Goal: Check status: Check status

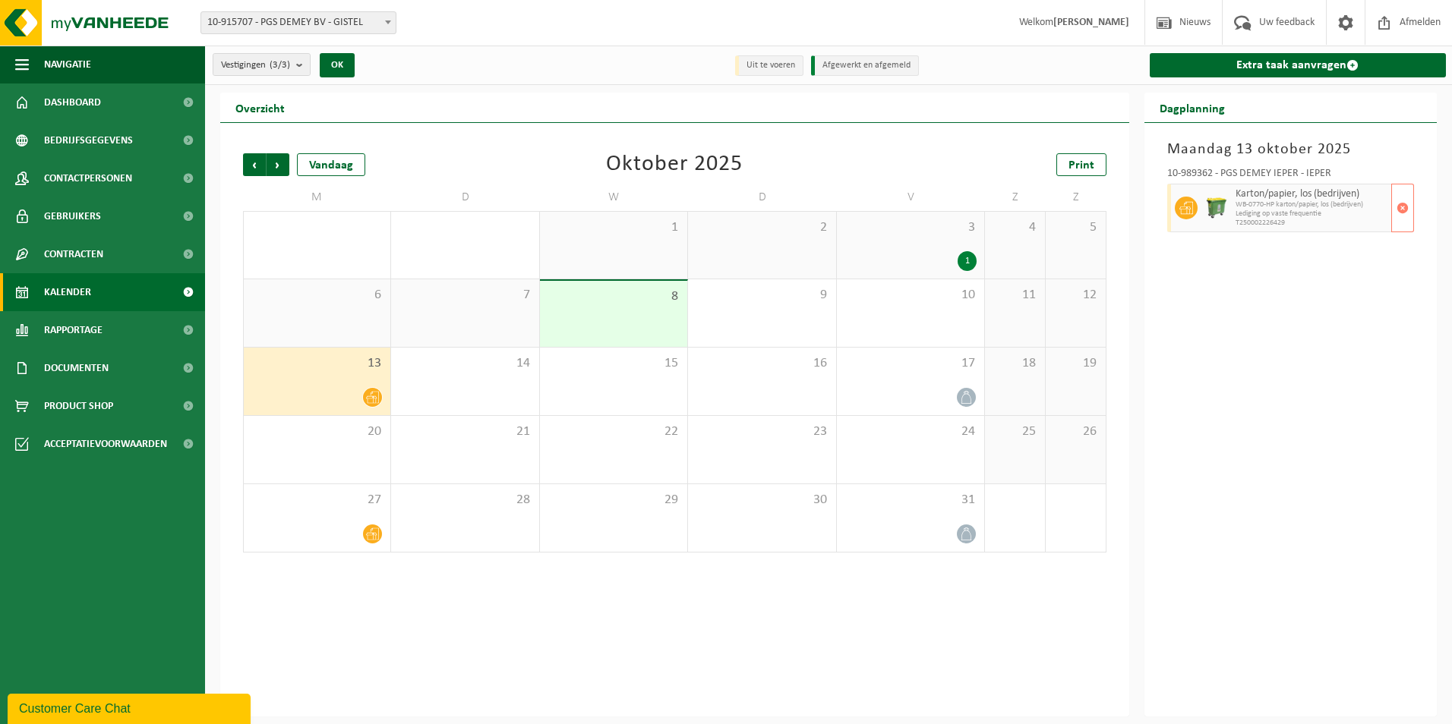
click at [1339, 210] on span "Lediging op vaste frequentie" at bounding box center [1311, 214] width 153 height 9
click at [1401, 207] on span "button" at bounding box center [1402, 208] width 12 height 30
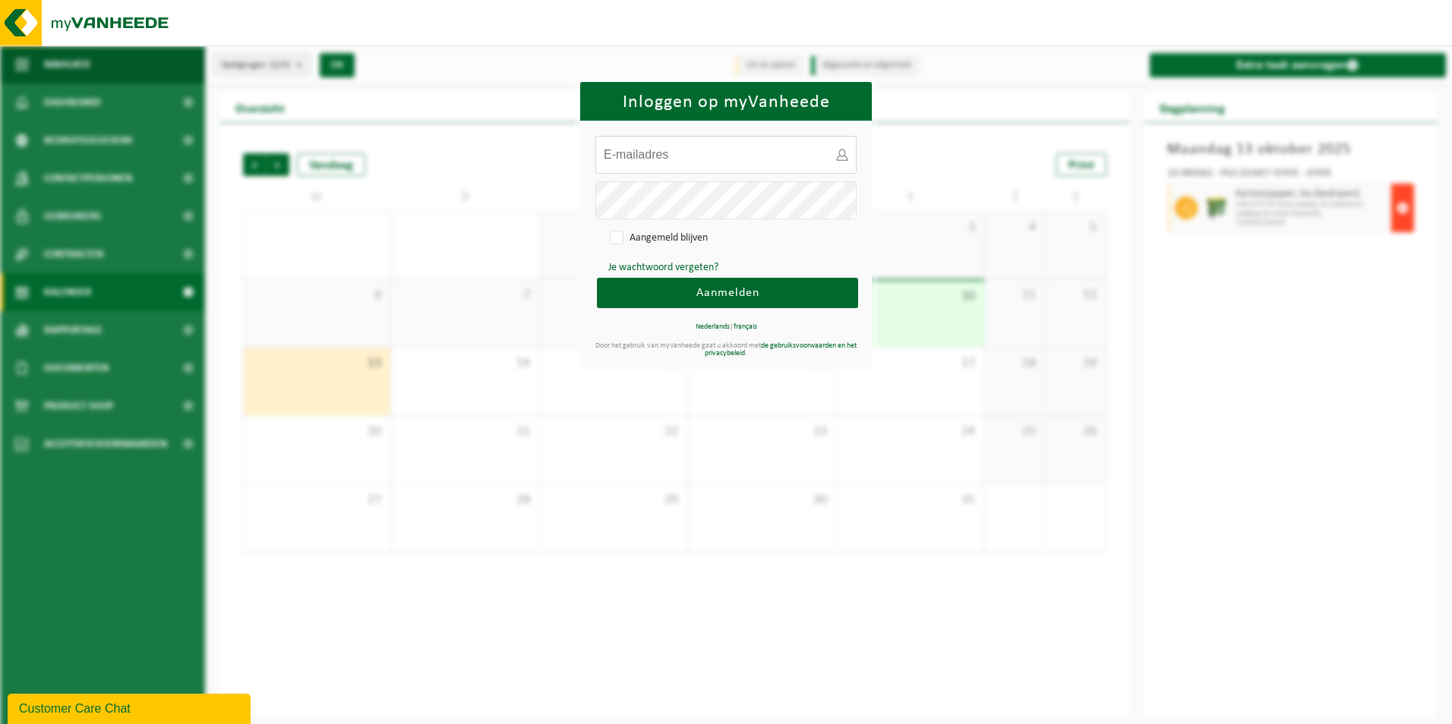
type input "frank.knockaert@pgsgroup.com"
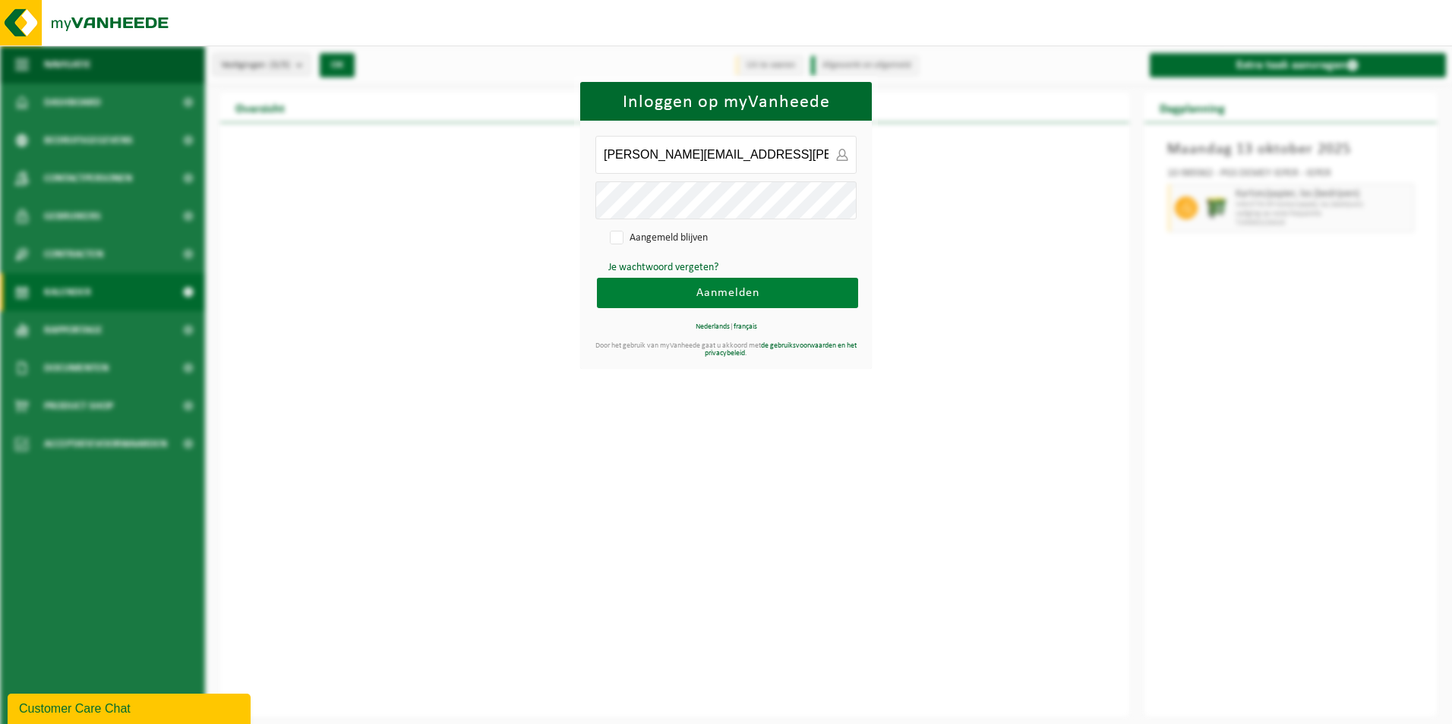
click at [658, 285] on button "Aanmelden" at bounding box center [727, 293] width 261 height 30
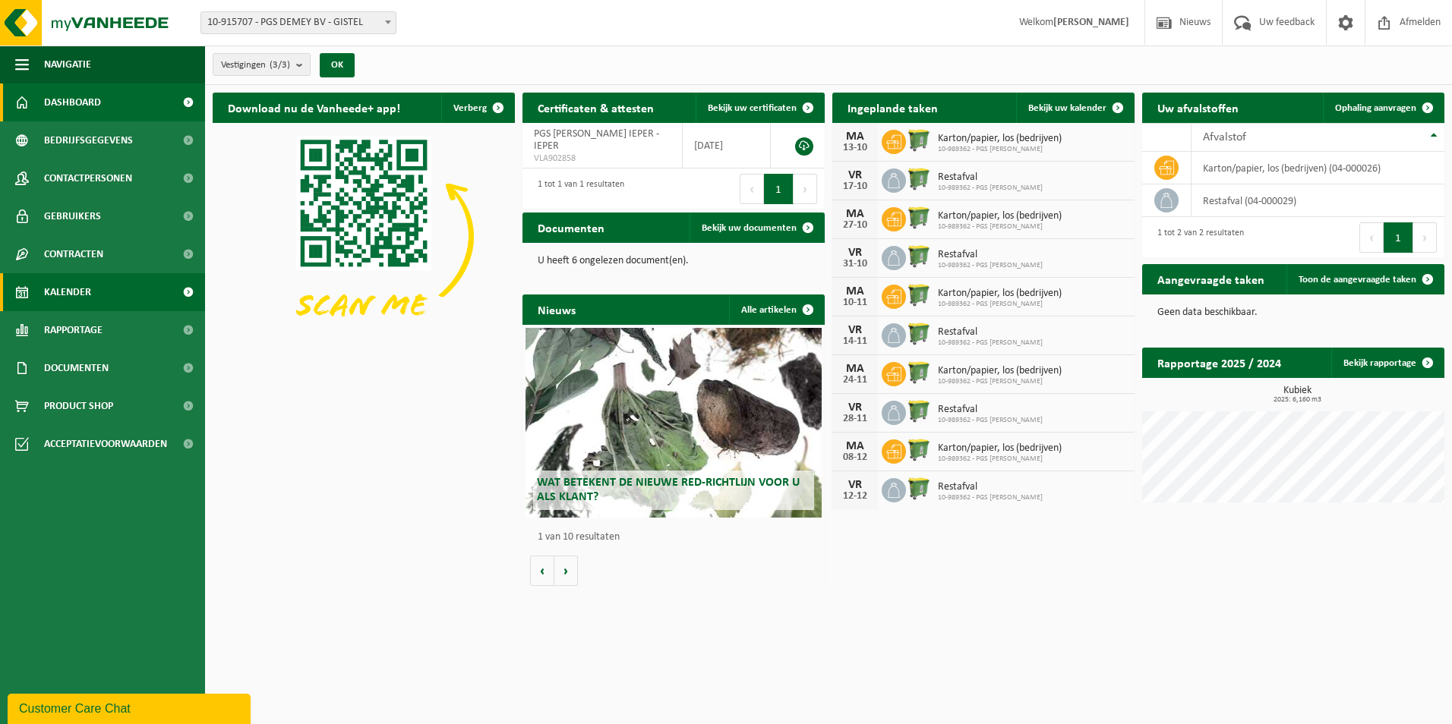
click at [76, 281] on span "Kalender" at bounding box center [67, 292] width 47 height 38
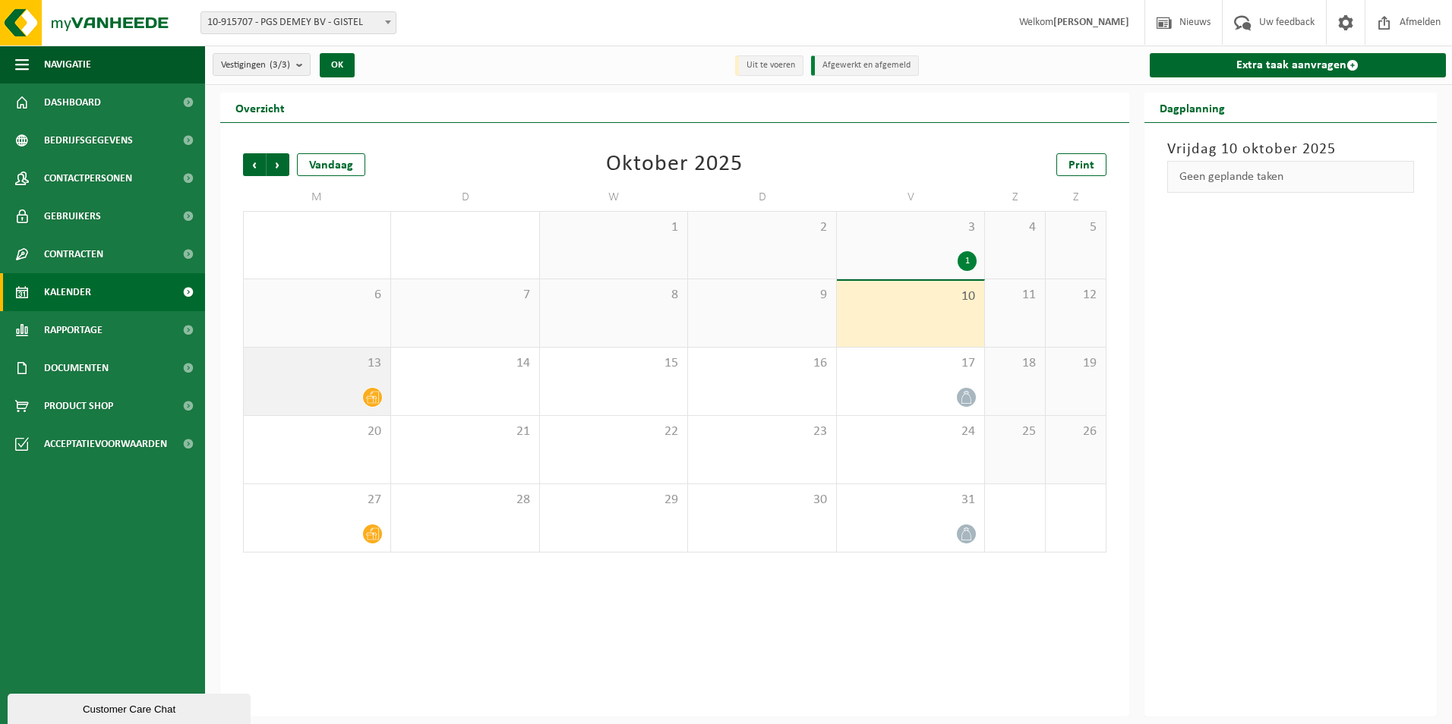
click at [327, 388] on div at bounding box center [316, 397] width 131 height 20
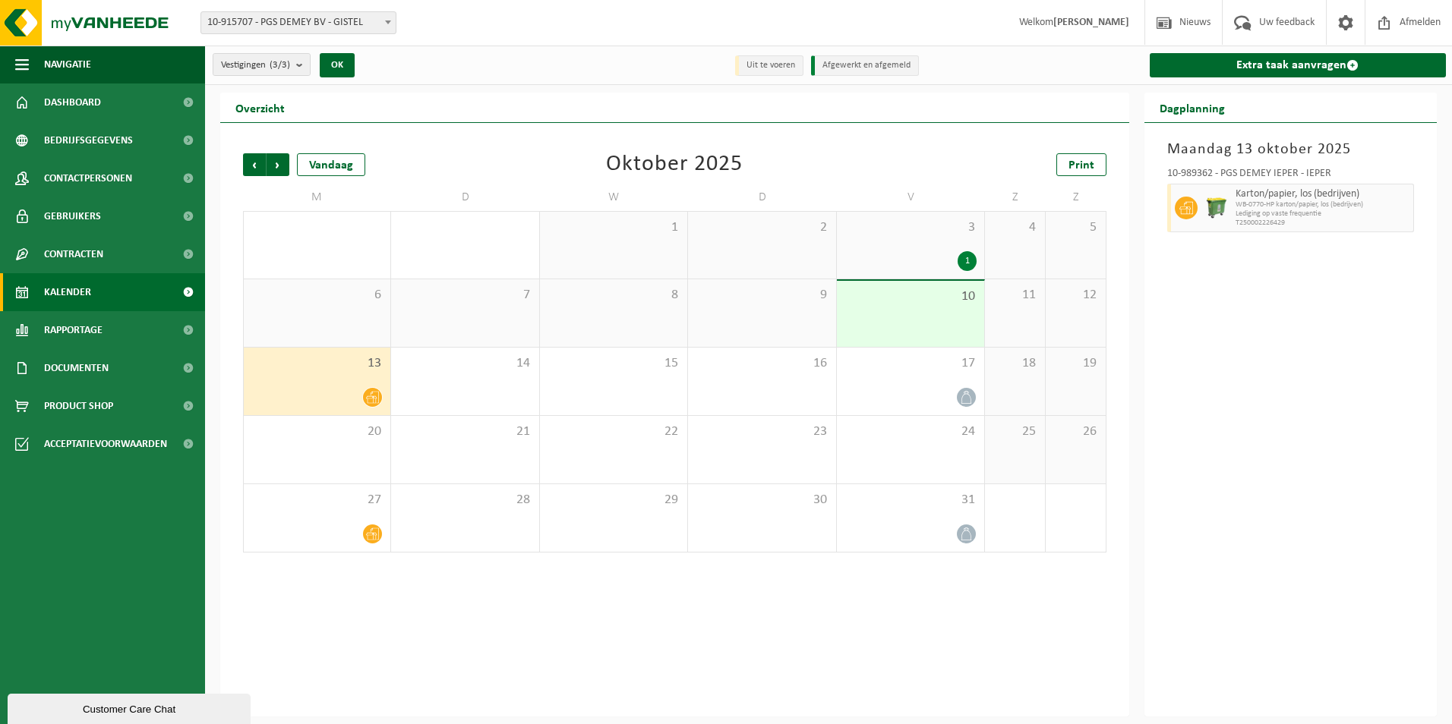
click at [1314, 207] on span "WB-0770-HP karton/papier, los (bedrijven)" at bounding box center [1322, 204] width 175 height 9
drag, startPoint x: 1314, startPoint y: 207, endPoint x: 1331, endPoint y: 198, distance: 18.7
click at [1331, 198] on span "Karton/papier, los (bedrijven)" at bounding box center [1322, 194] width 175 height 12
click at [1401, 211] on span "Lediging op vaste frequentie" at bounding box center [1322, 214] width 175 height 9
click at [1267, 216] on span "Lediging op vaste frequentie" at bounding box center [1322, 214] width 175 height 9
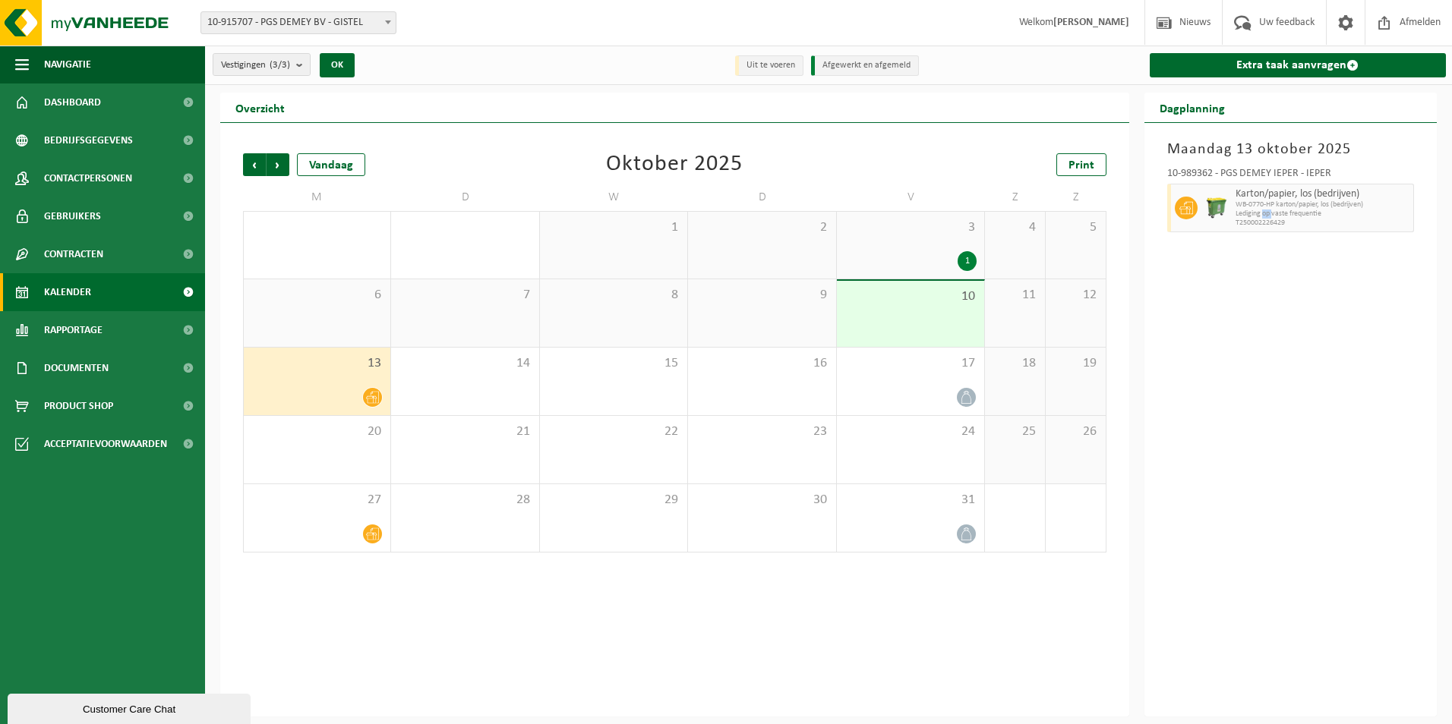
click at [1267, 216] on span "Lediging op vaste frequentie" at bounding box center [1322, 214] width 175 height 9
drag, startPoint x: 1267, startPoint y: 216, endPoint x: 1344, endPoint y: 225, distance: 77.1
click at [1344, 225] on span "T250002226429" at bounding box center [1322, 223] width 175 height 9
drag, startPoint x: 1342, startPoint y: 210, endPoint x: 1248, endPoint y: 191, distance: 95.5
click at [1248, 191] on span "Karton/papier, los (bedrijven)" at bounding box center [1322, 194] width 175 height 12
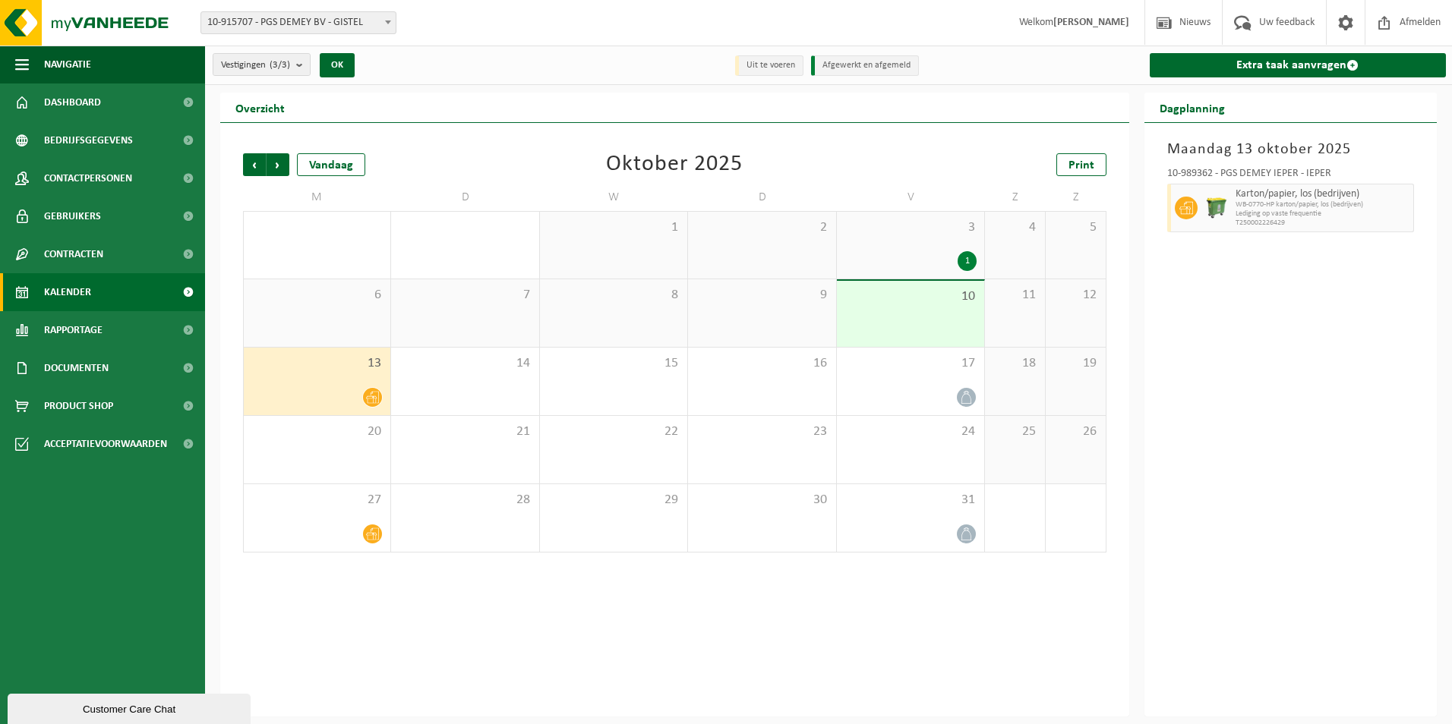
click at [1372, 207] on span "WB-0770-HP karton/papier, los (bedrijven)" at bounding box center [1322, 204] width 175 height 9
click at [298, 383] on div "13" at bounding box center [317, 382] width 147 height 68
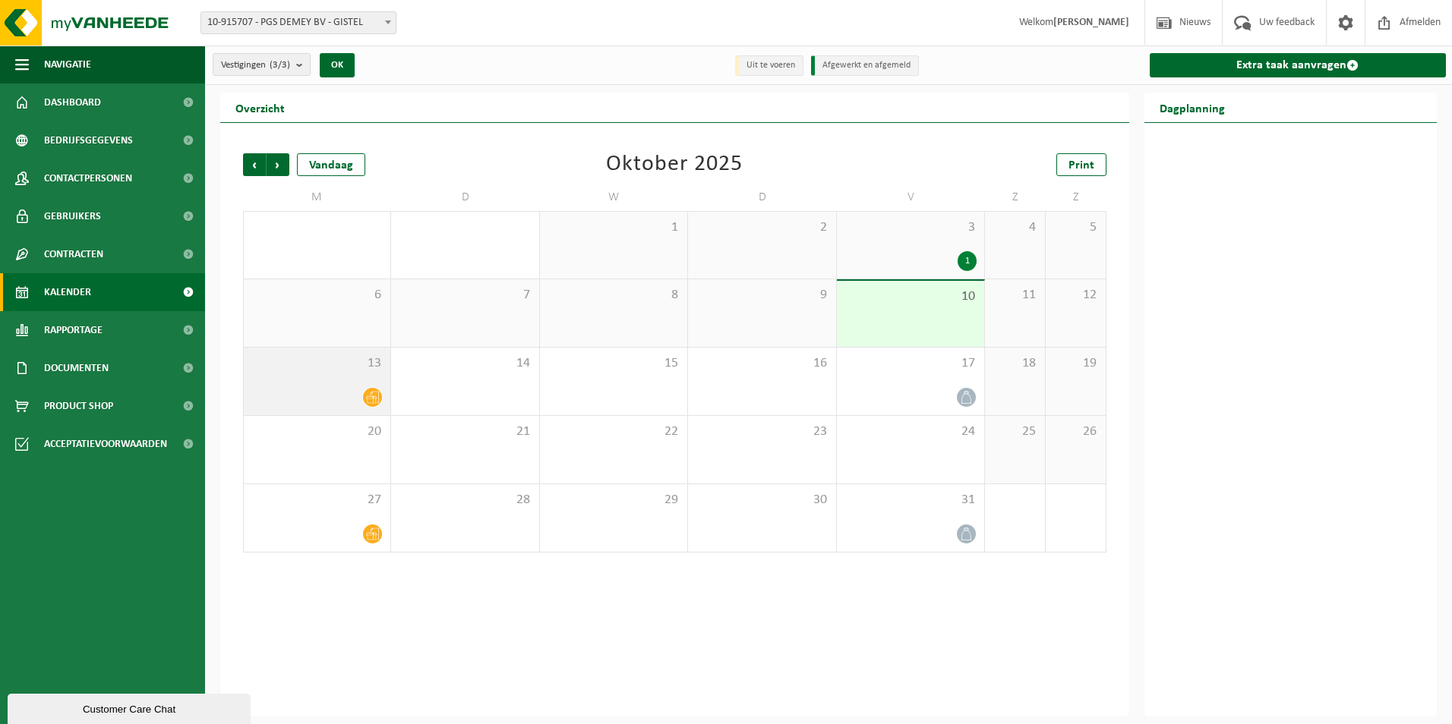
drag, startPoint x: 301, startPoint y: 382, endPoint x: 294, endPoint y: 373, distance: 11.9
click at [294, 373] on div "13" at bounding box center [317, 382] width 147 height 68
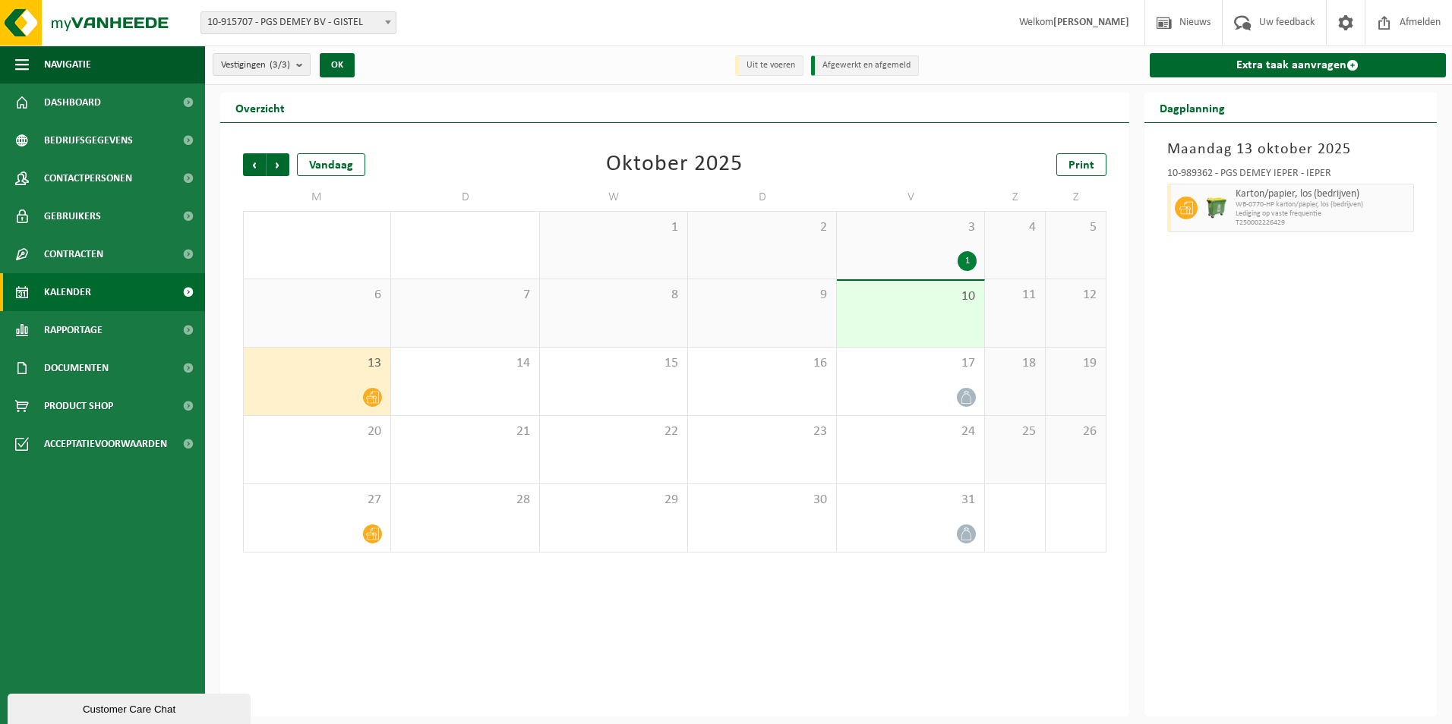
click at [1185, 209] on icon at bounding box center [1186, 208] width 14 height 14
click at [1168, 201] on div at bounding box center [1184, 208] width 34 height 49
click at [279, 167] on span "Volgende" at bounding box center [277, 164] width 23 height 23
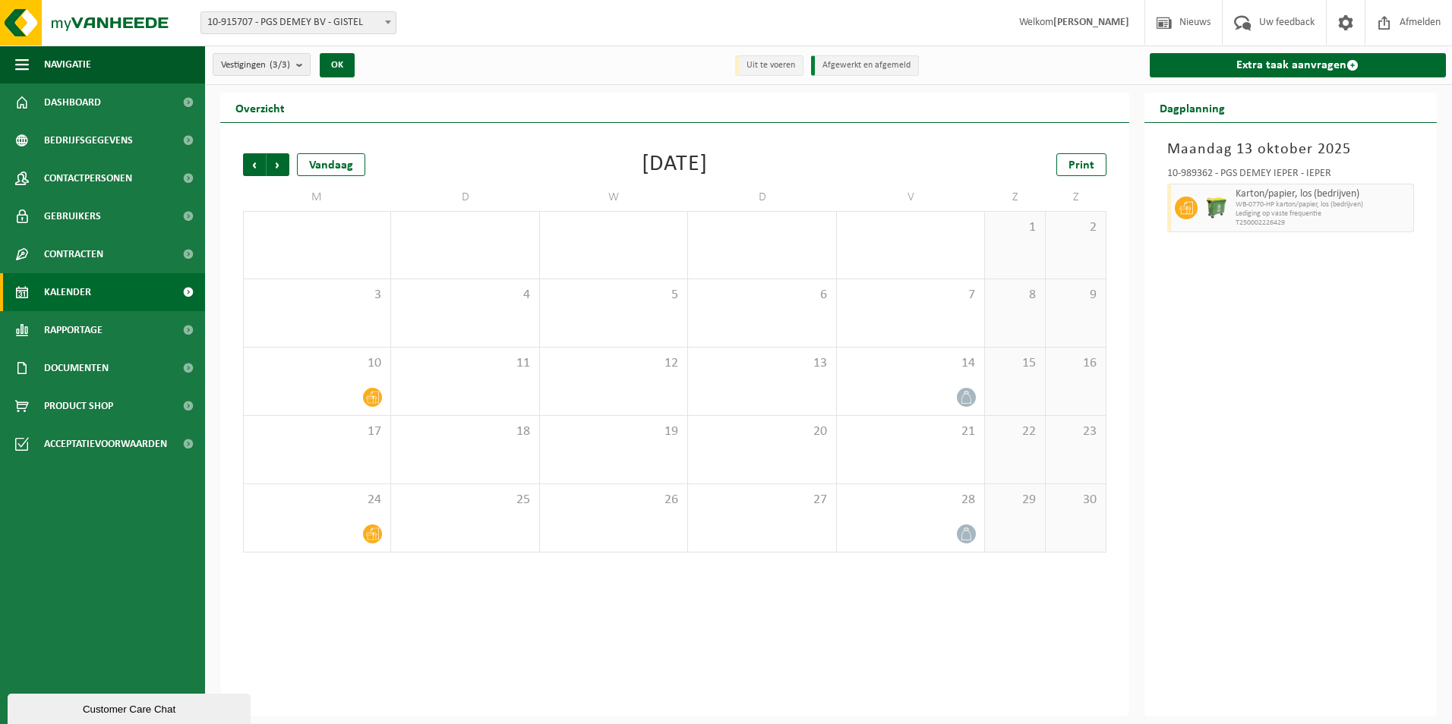
click at [279, 167] on span "Volgende" at bounding box center [277, 164] width 23 height 23
click at [255, 166] on span "Vorige" at bounding box center [254, 164] width 23 height 23
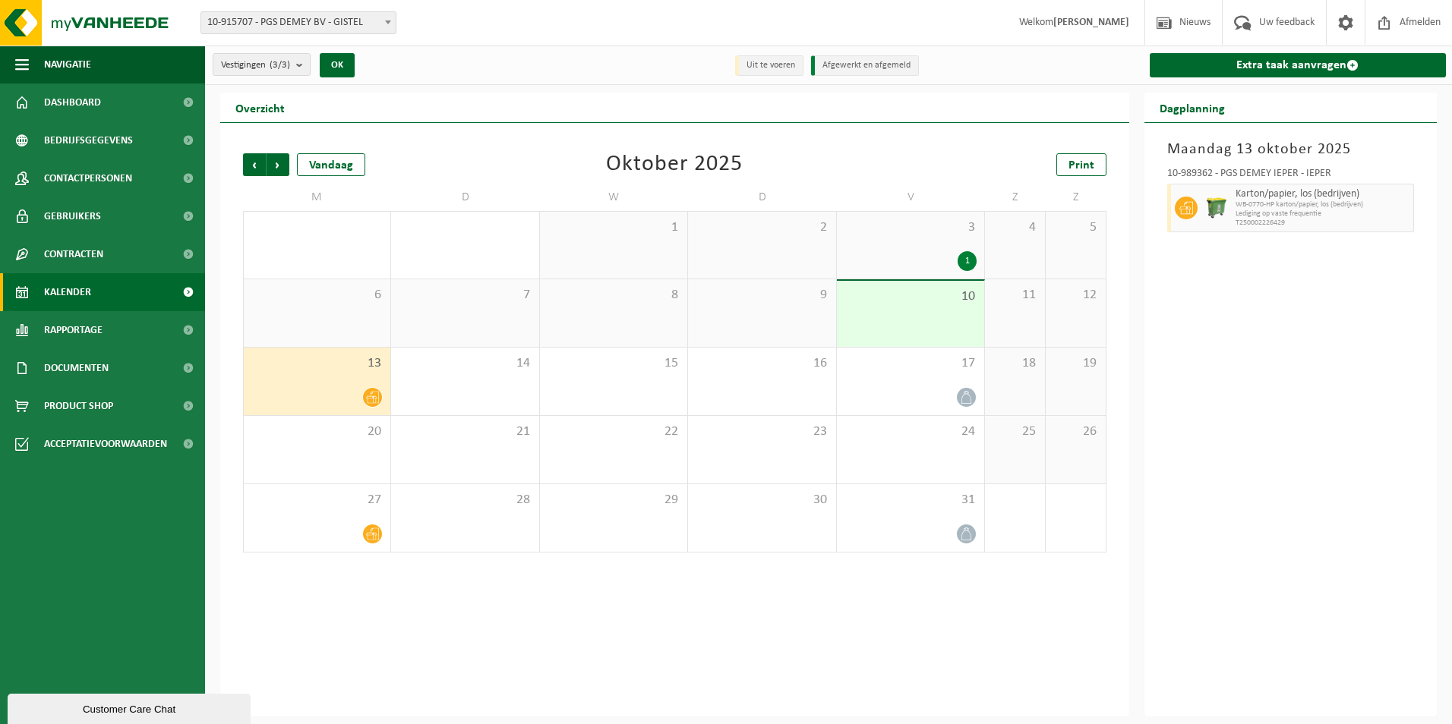
click at [347, 383] on div "13" at bounding box center [317, 382] width 147 height 68
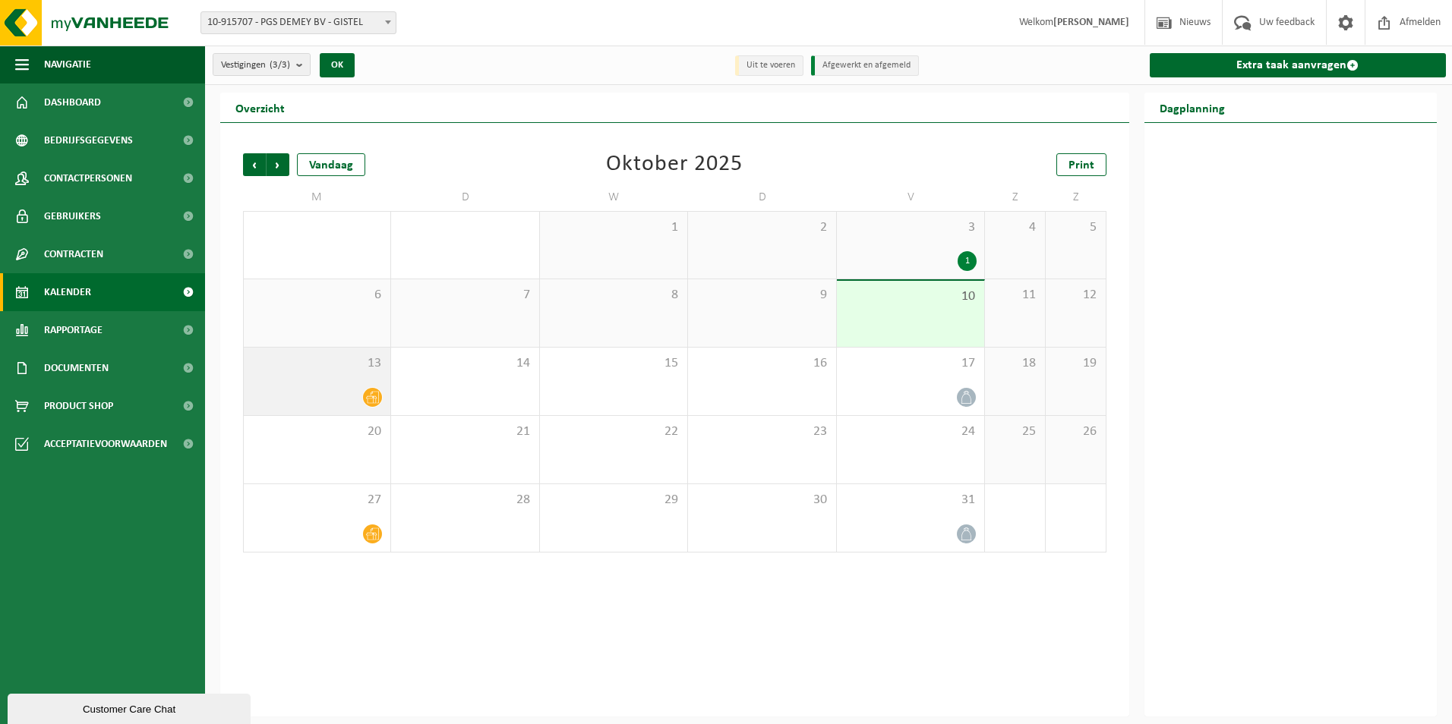
click at [371, 394] on icon at bounding box center [372, 397] width 13 height 13
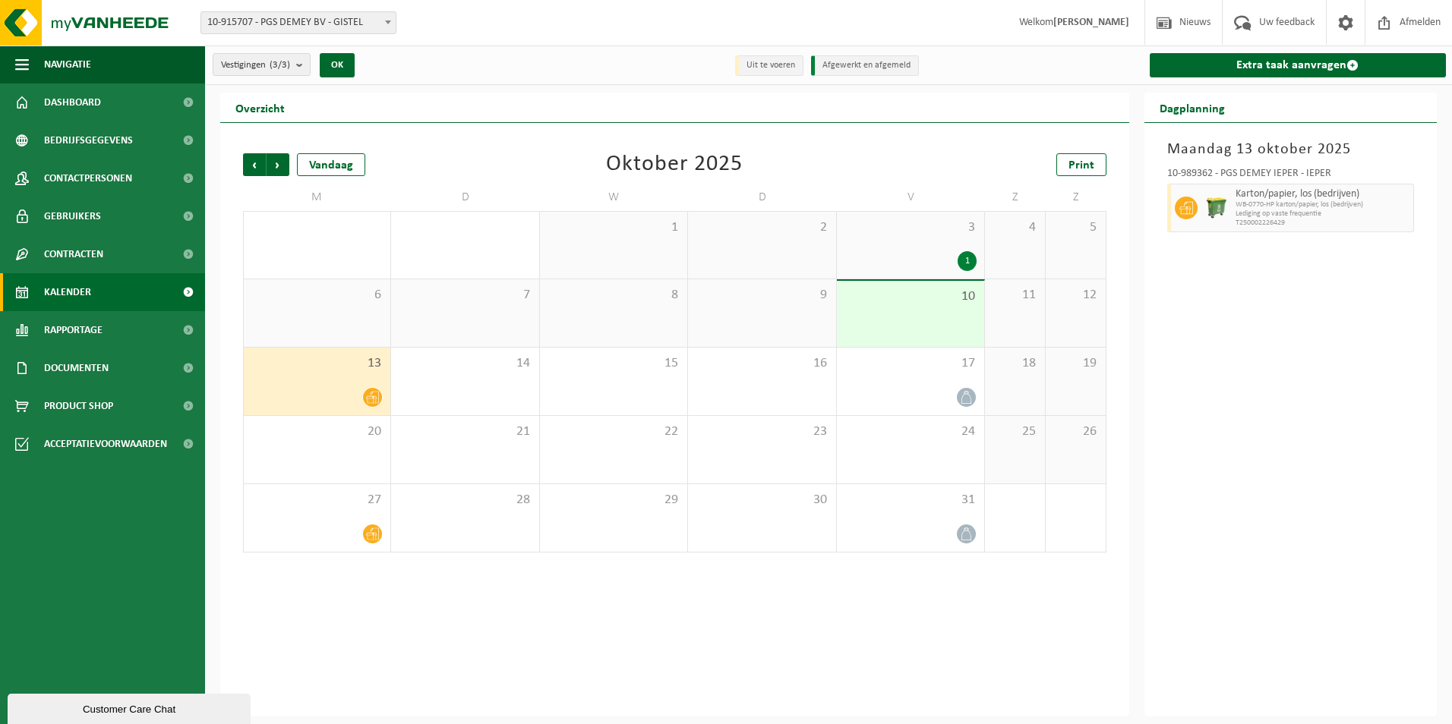
click at [1383, 207] on span "WB-0770-HP karton/papier, los (bedrijven)" at bounding box center [1322, 204] width 175 height 9
click at [1291, 212] on span "Lediging op vaste frequentie" at bounding box center [1322, 214] width 175 height 9
drag, startPoint x: 1280, startPoint y: 207, endPoint x: 85, endPoint y: 327, distance: 1201.1
click at [85, 327] on span "Rapportage" at bounding box center [73, 330] width 58 height 38
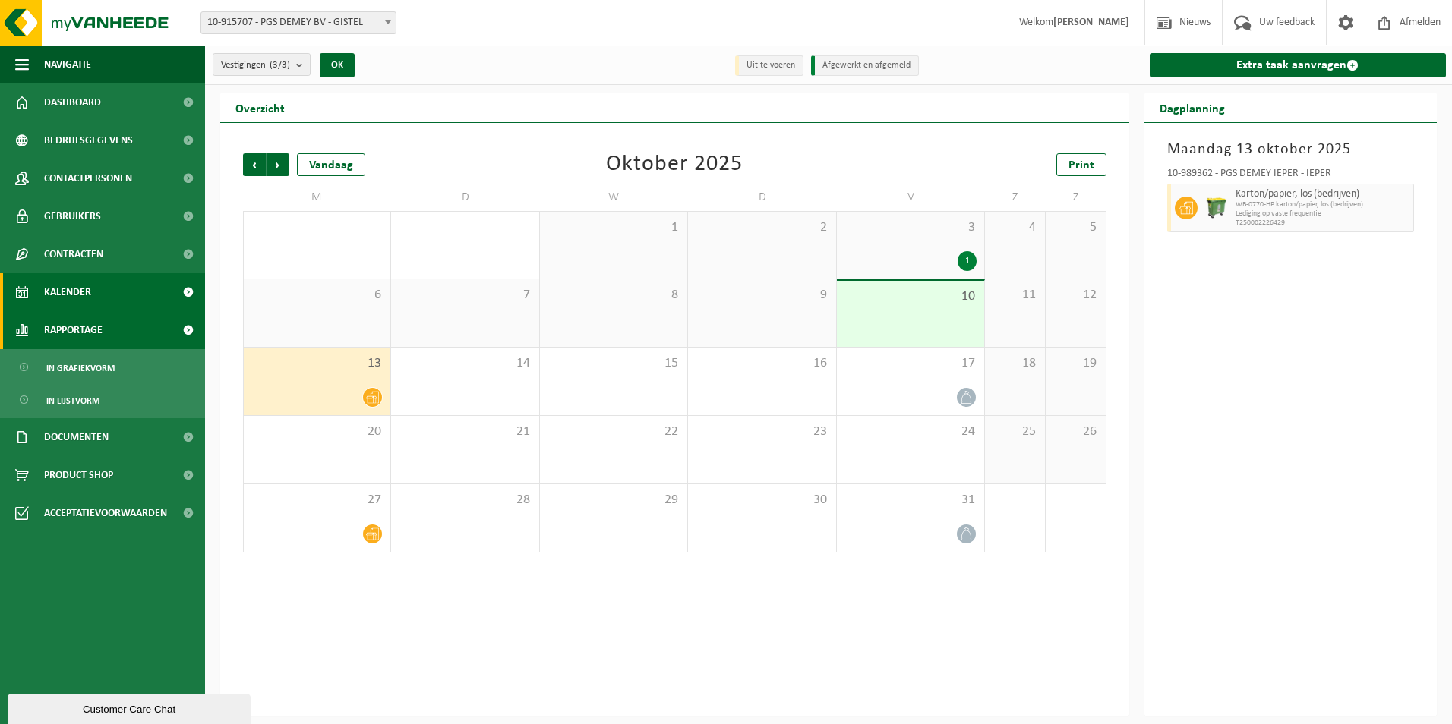
click at [85, 327] on span "Rapportage" at bounding box center [73, 330] width 58 height 38
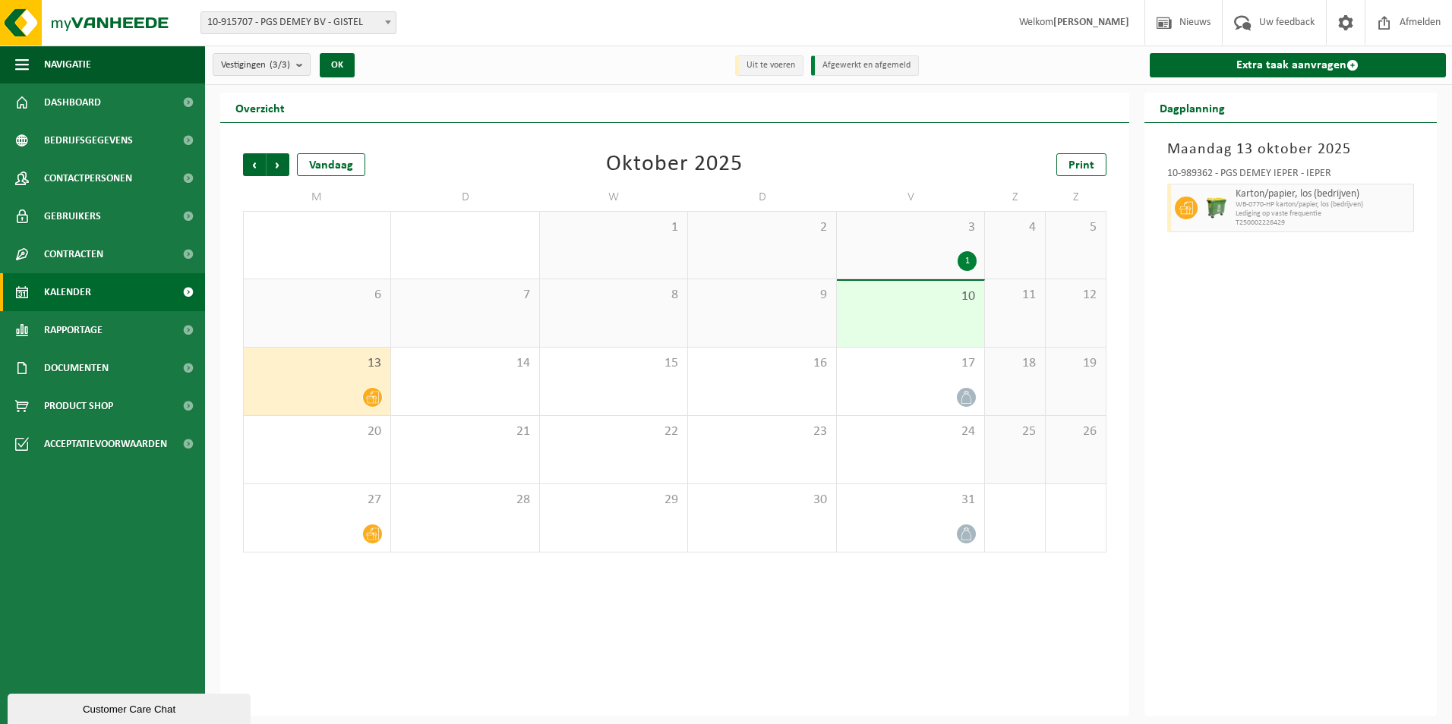
click at [77, 296] on span "Kalender" at bounding box center [67, 292] width 47 height 38
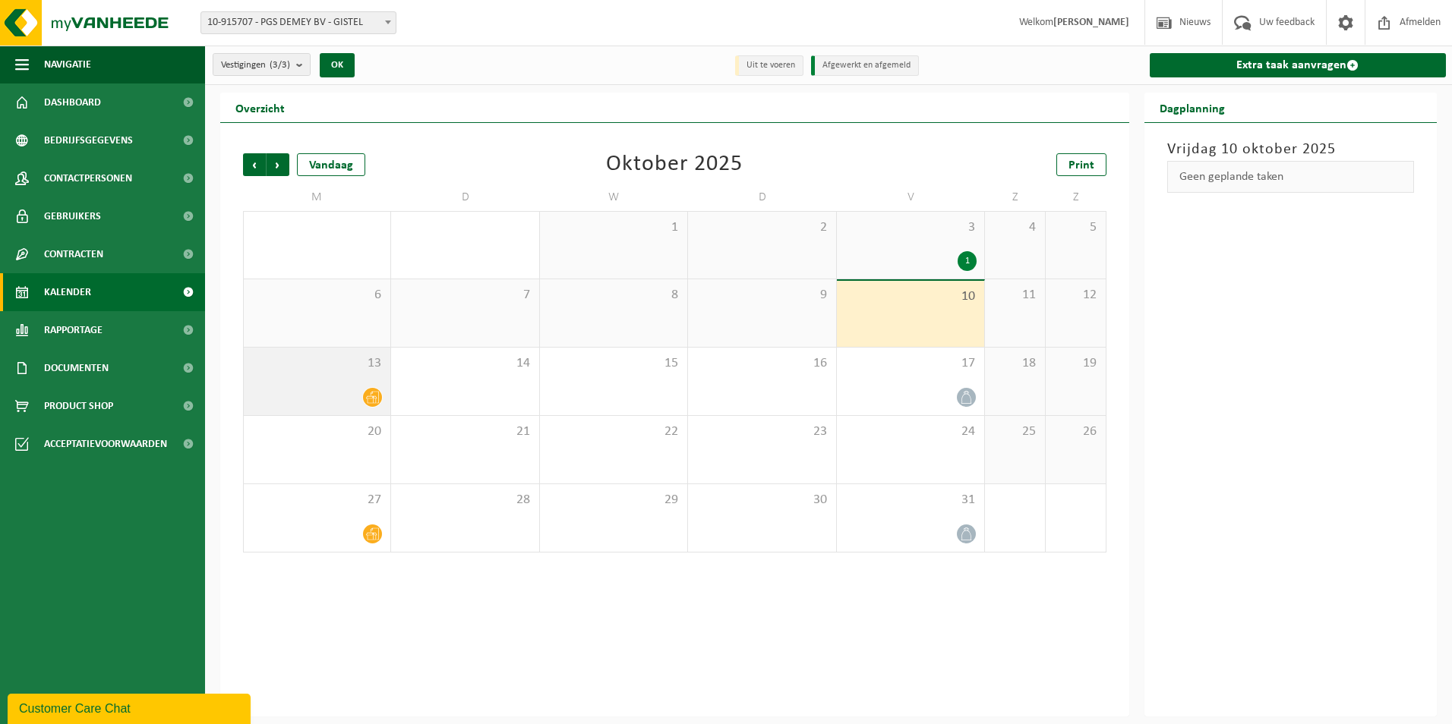
click at [343, 393] on div at bounding box center [316, 397] width 131 height 20
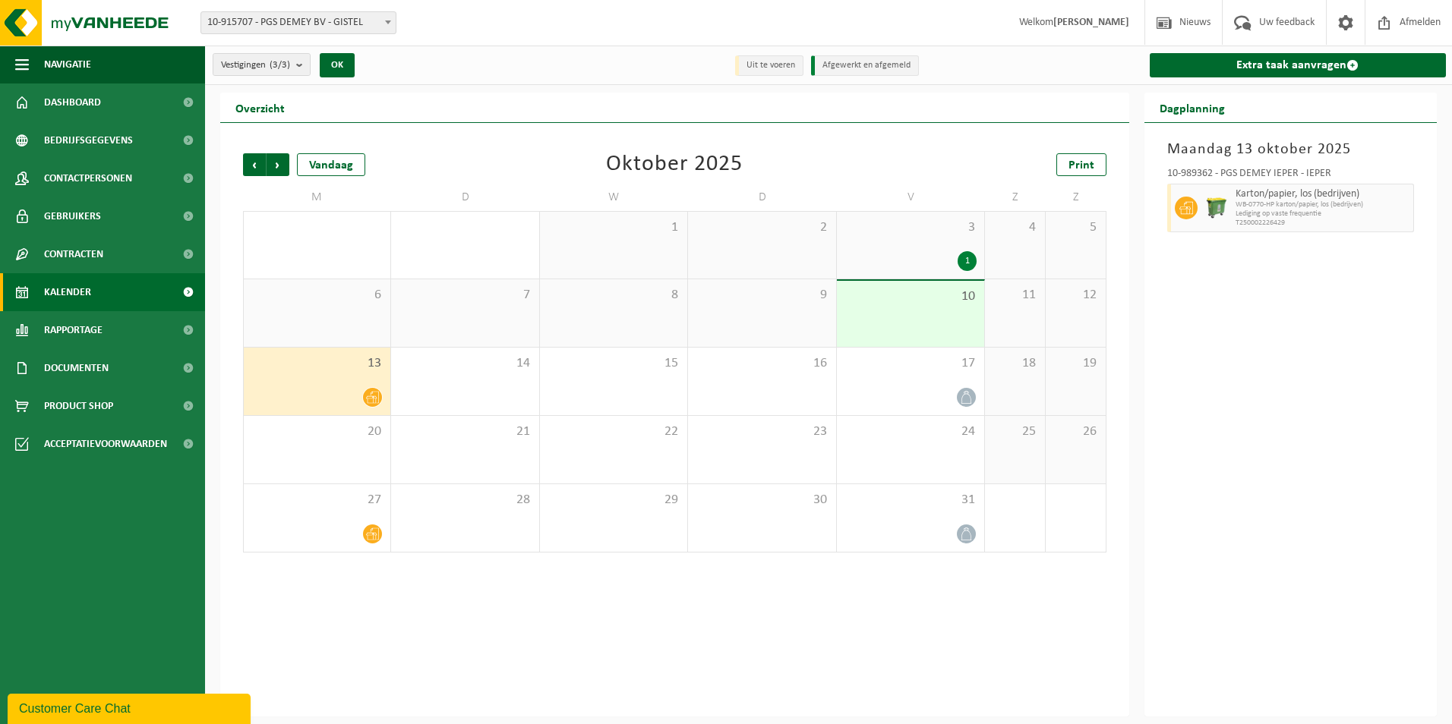
click at [343, 393] on div at bounding box center [316, 397] width 131 height 20
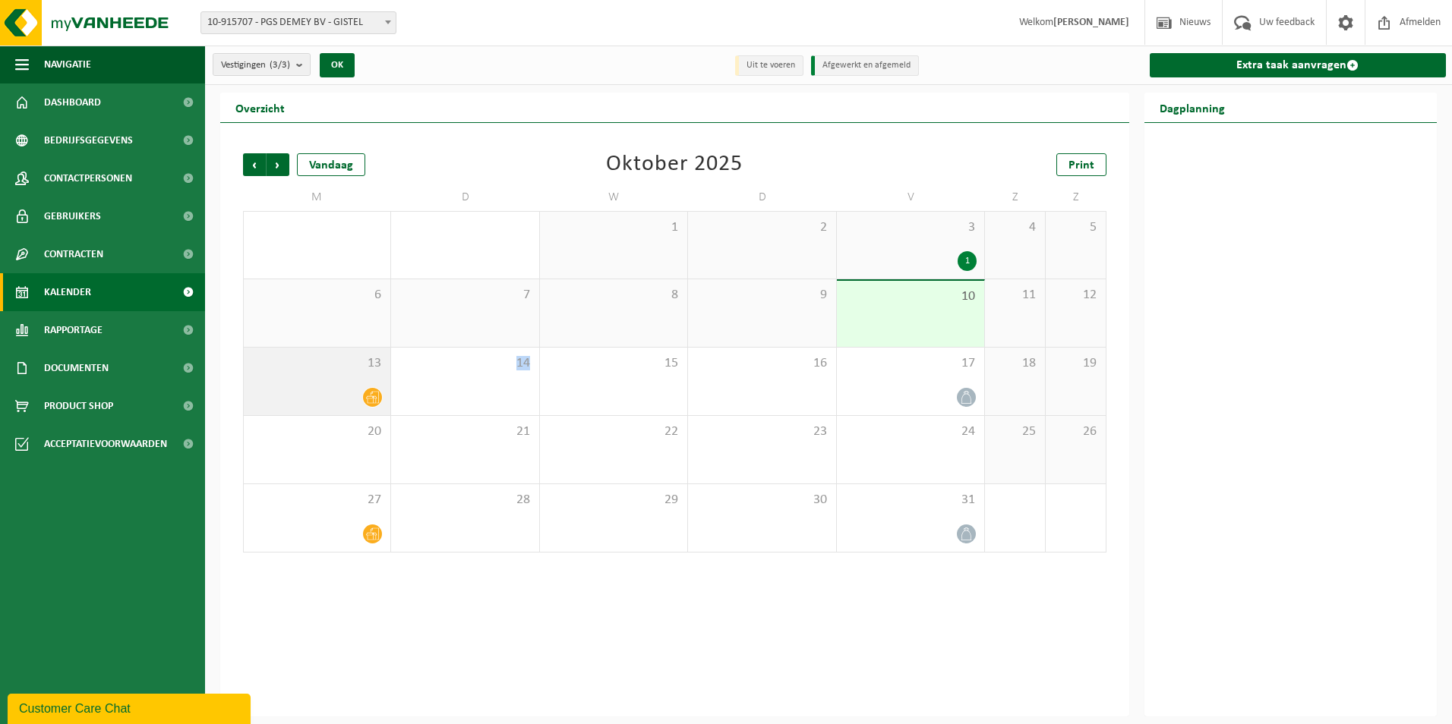
click at [343, 393] on div at bounding box center [316, 397] width 131 height 20
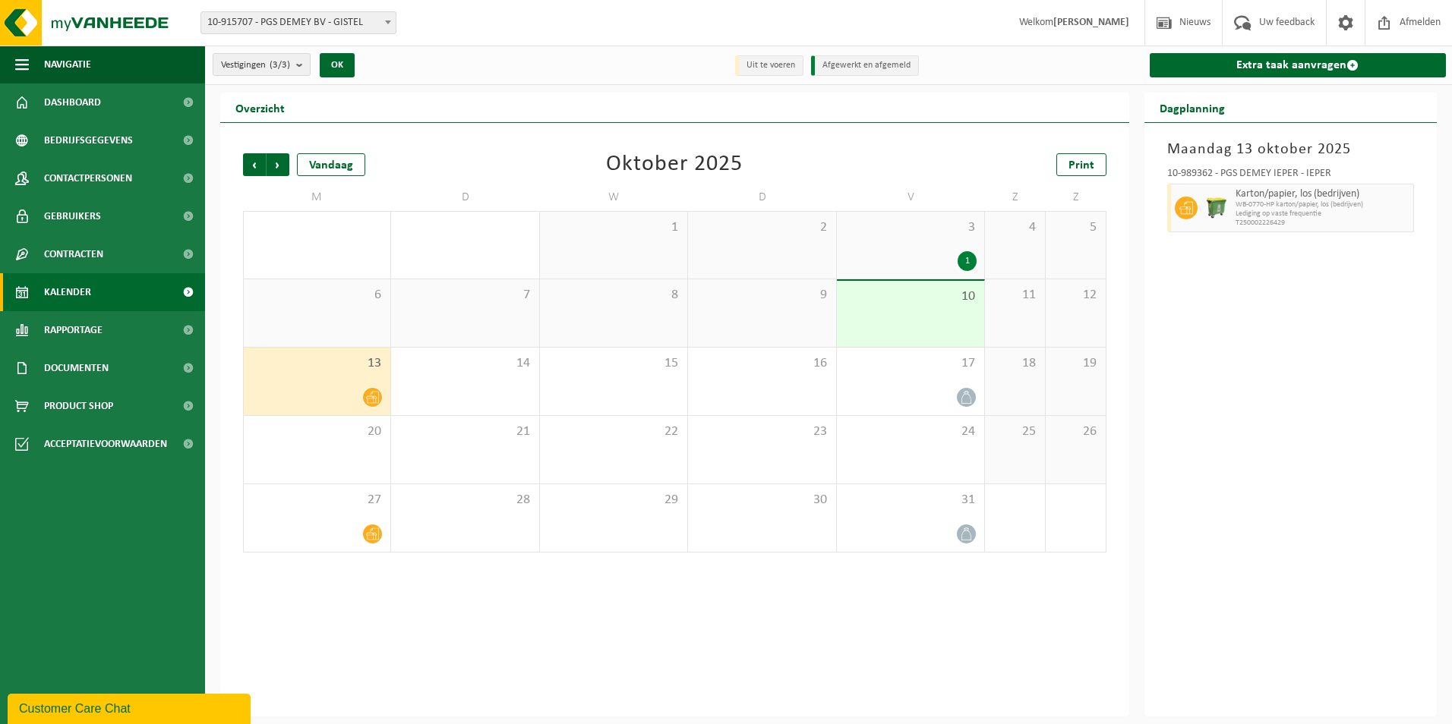
click at [1282, 206] on span "WB-0770-HP karton/papier, los (bedrijven)" at bounding box center [1322, 204] width 175 height 9
click at [1386, 194] on span "Karton/papier, los (bedrijven)" at bounding box center [1322, 194] width 175 height 12
click at [1386, 203] on div "Karton/papier, los (bedrijven) WB-0770-HP karton/papier, los (bedrijven) Ledigi…" at bounding box center [1322, 208] width 183 height 49
drag, startPoint x: 1386, startPoint y: 203, endPoint x: 1351, endPoint y: 207, distance: 35.1
click at [1351, 207] on span "WB-0770-HP karton/papier, los (bedrijven)" at bounding box center [1322, 204] width 175 height 9
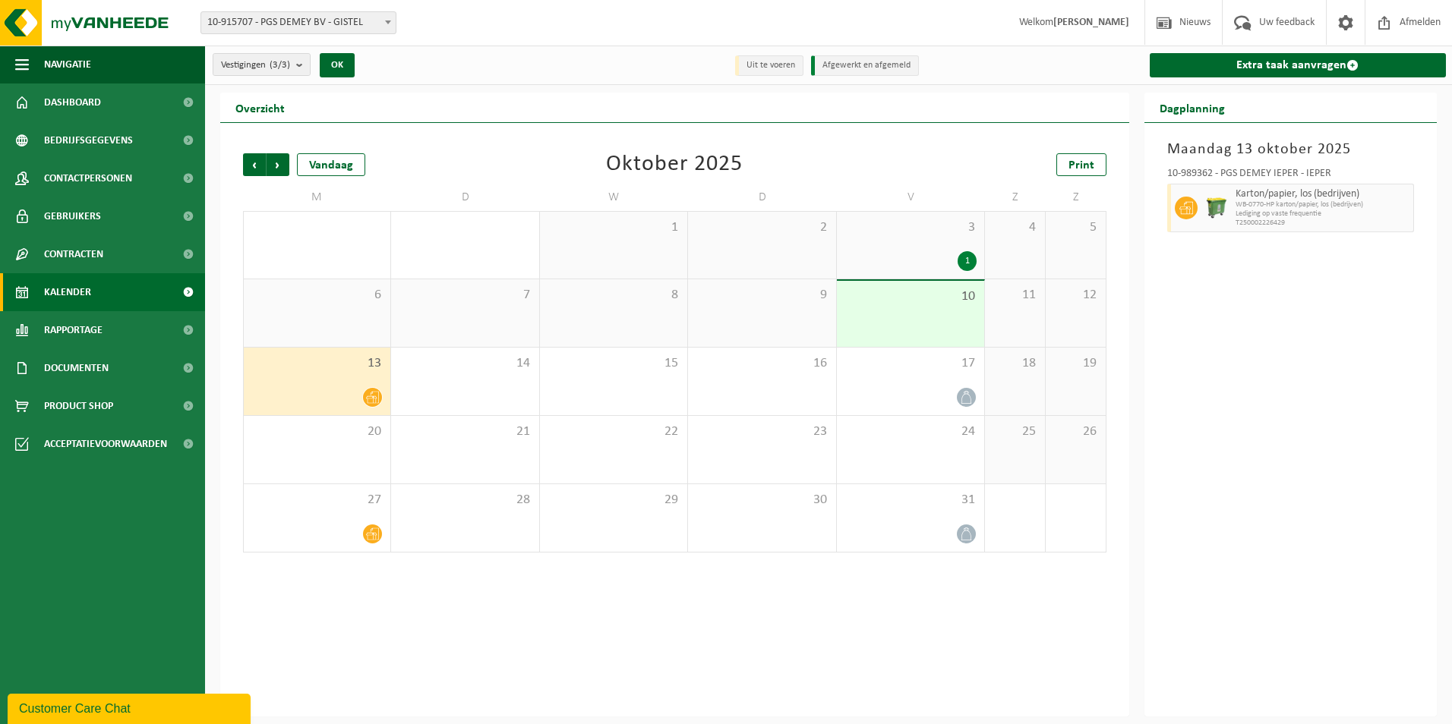
click at [1216, 219] on div at bounding box center [1216, 208] width 30 height 49
click at [1184, 206] on icon at bounding box center [1186, 208] width 14 height 14
click at [1208, 203] on img at bounding box center [1216, 208] width 23 height 23
drag, startPoint x: 1208, startPoint y: 203, endPoint x: 339, endPoint y: 516, distance: 922.9
click at [339, 516] on div "27" at bounding box center [317, 518] width 147 height 68
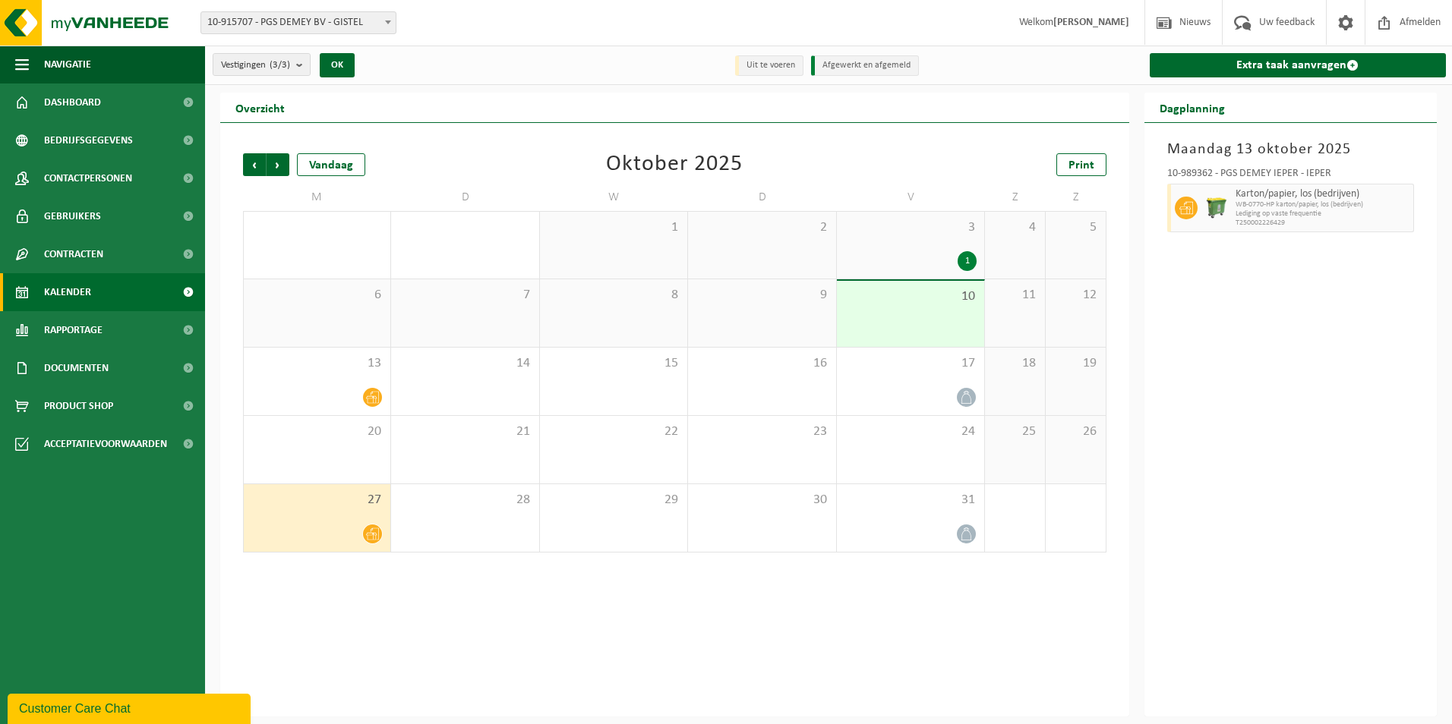
click at [339, 516] on div "27" at bounding box center [317, 518] width 147 height 68
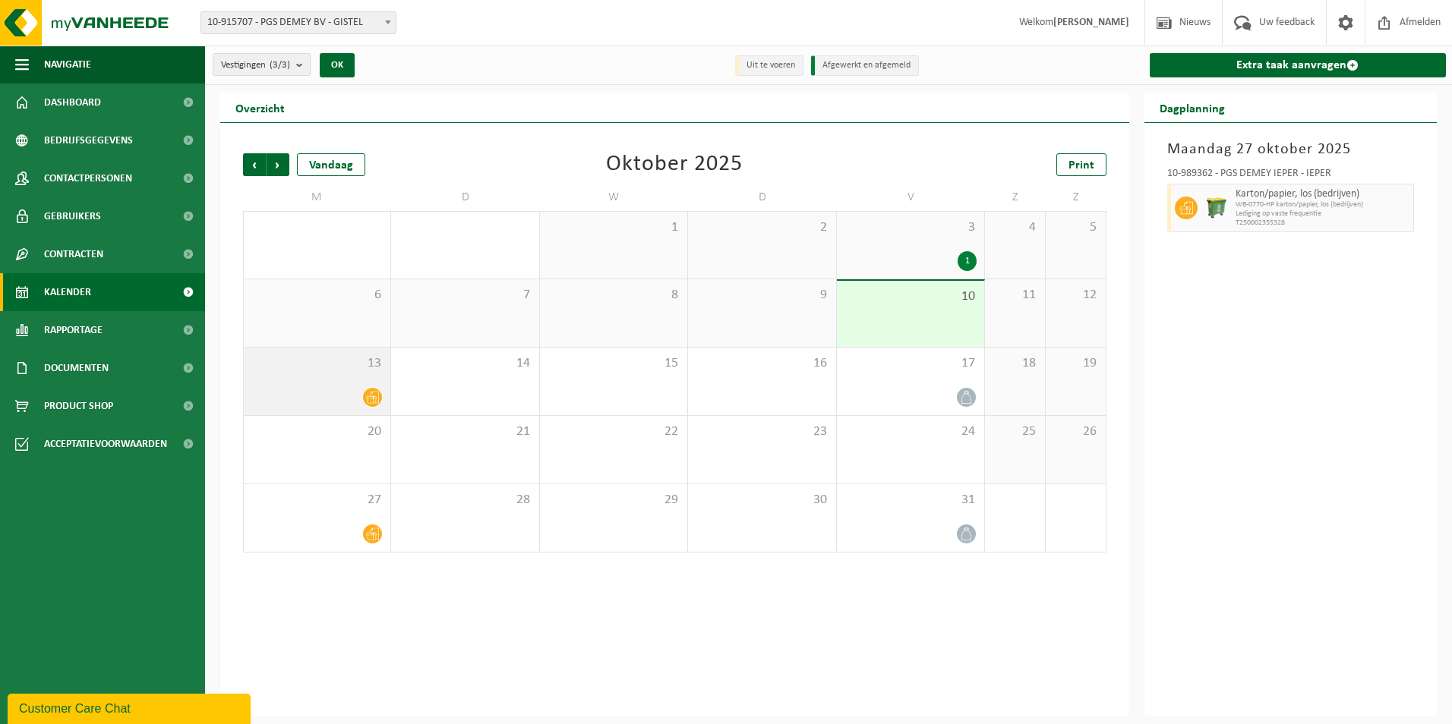
click at [333, 379] on div "13" at bounding box center [317, 382] width 147 height 68
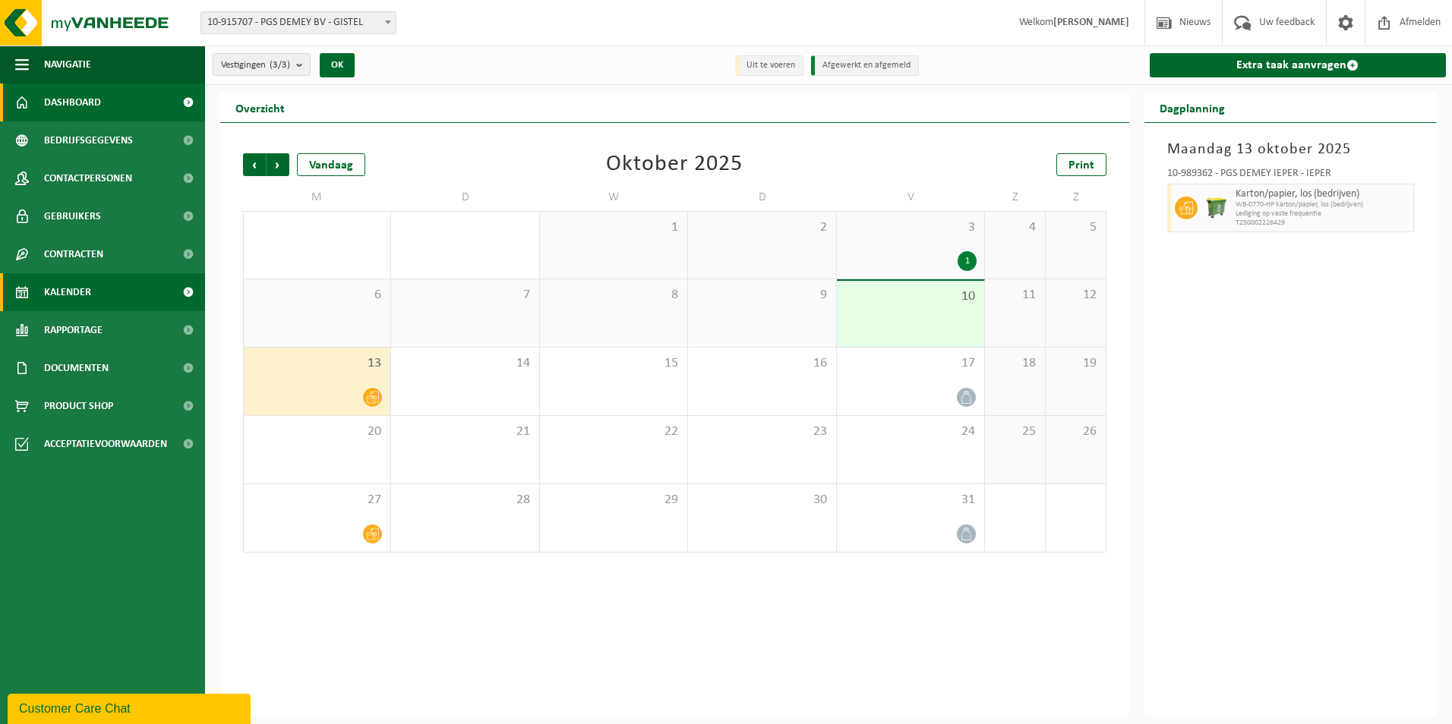
click at [62, 106] on span "Dashboard" at bounding box center [72, 103] width 57 height 38
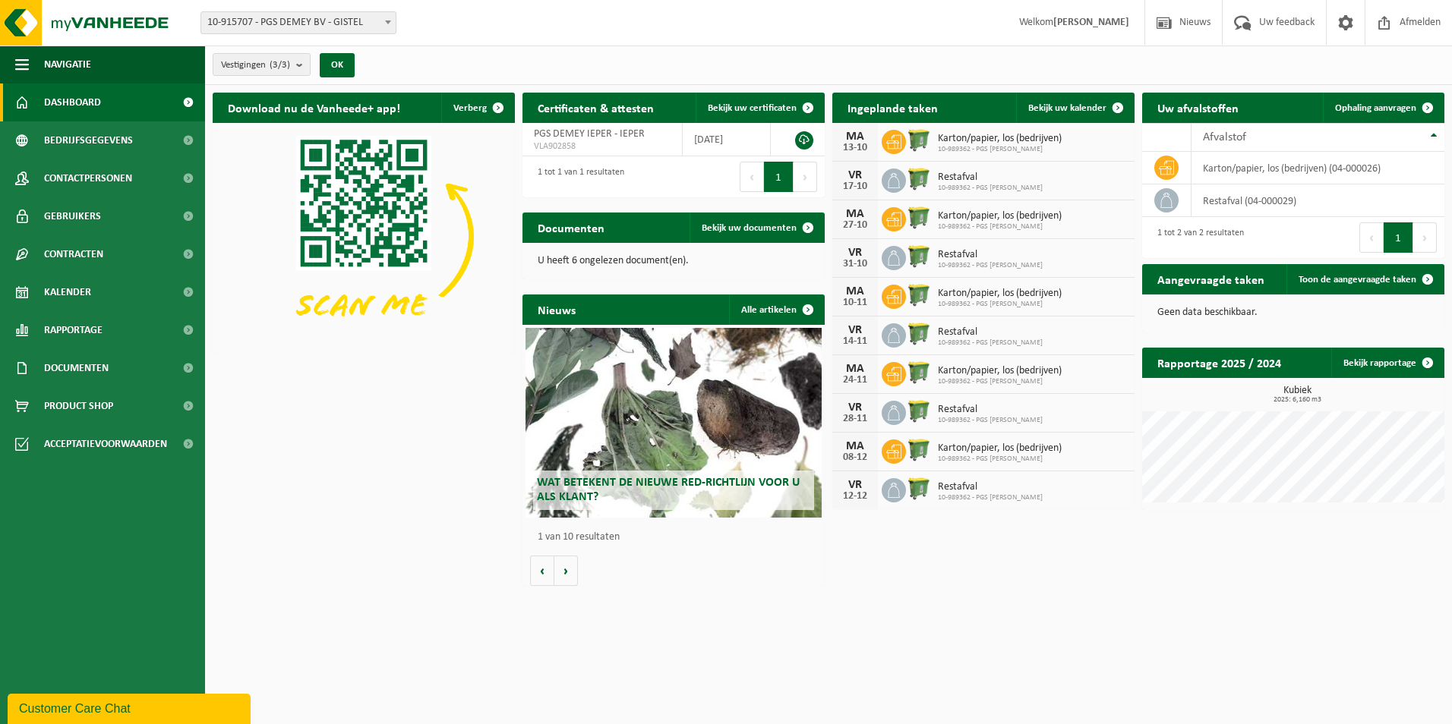
click at [915, 140] on img at bounding box center [919, 141] width 26 height 26
drag, startPoint x: 894, startPoint y: 139, endPoint x: 957, endPoint y: 134, distance: 63.2
click at [957, 134] on span "Karton/papier, los (bedrijven)" at bounding box center [1000, 139] width 124 height 12
click at [1040, 141] on span "Karton/papier, los (bedrijven)" at bounding box center [1000, 139] width 124 height 12
click at [1096, 138] on div "MA 13-10 Karton/papier, los (bedrijven) 10-989362 - PGS DEMEY IEPER" at bounding box center [983, 142] width 302 height 39
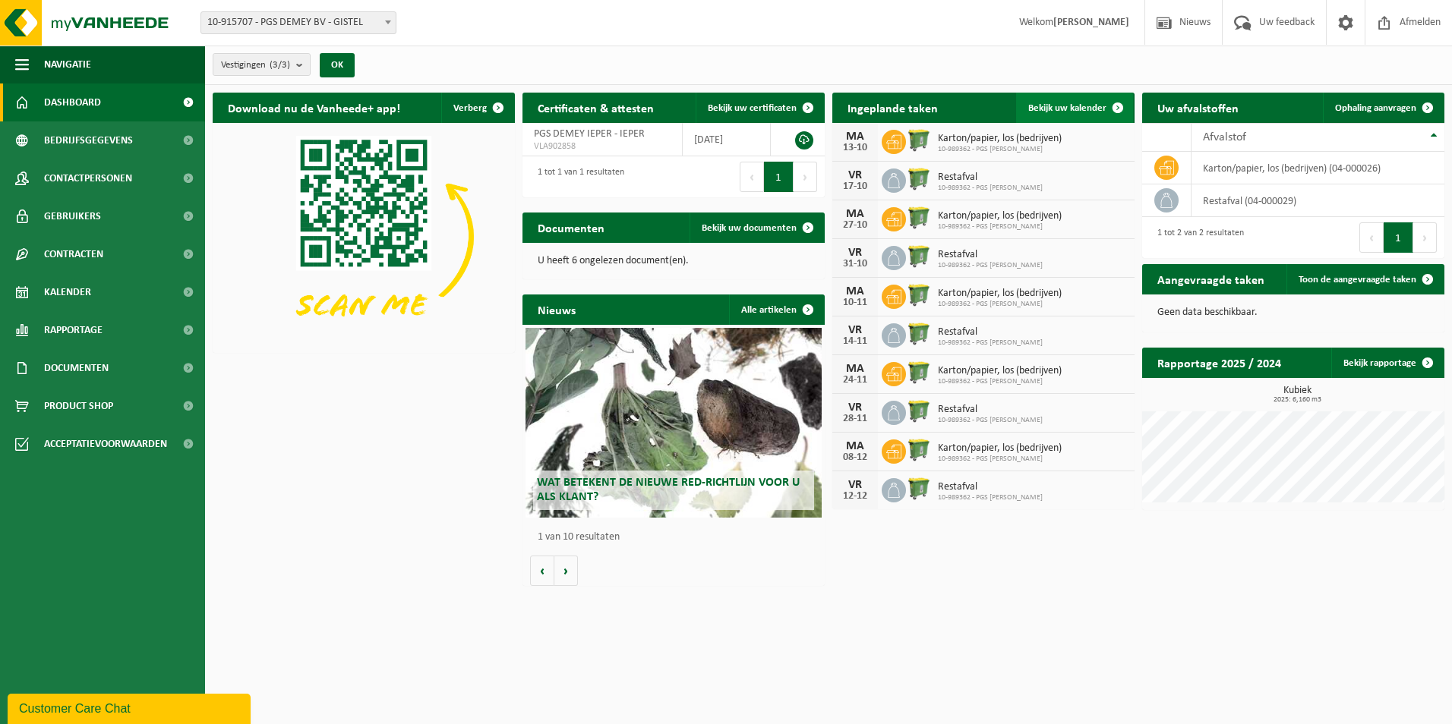
click at [1116, 110] on span at bounding box center [1117, 108] width 30 height 30
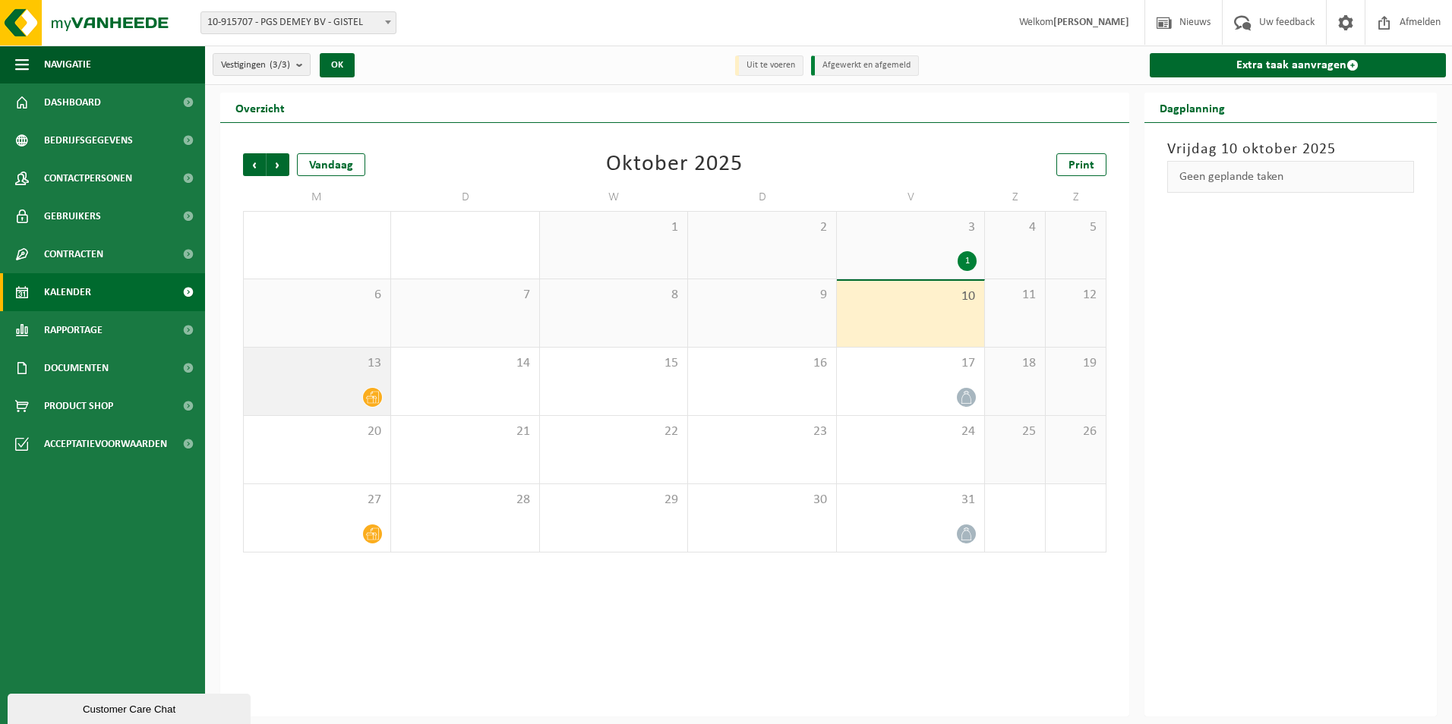
click at [336, 400] on div at bounding box center [316, 397] width 131 height 20
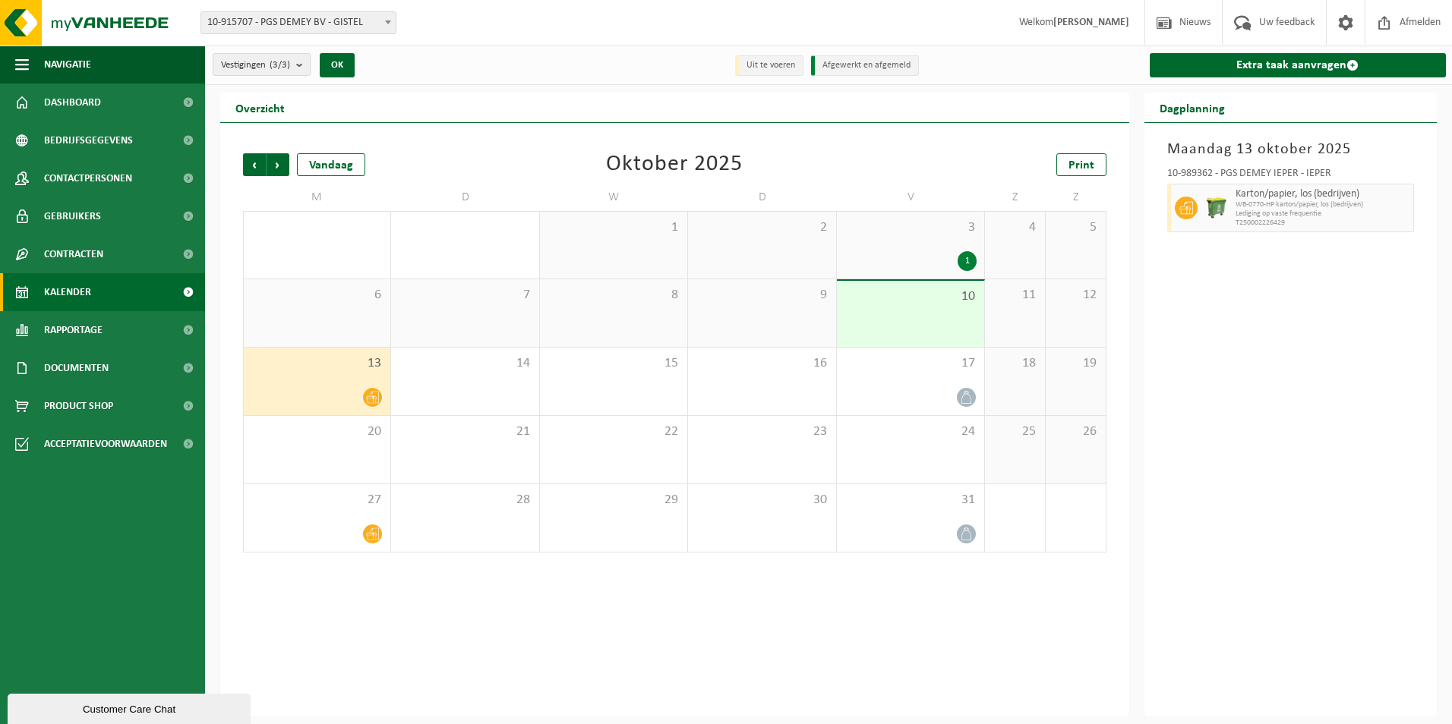
click at [1389, 208] on span "WB-0770-HP karton/papier, los (bedrijven)" at bounding box center [1322, 204] width 175 height 9
click at [1287, 207] on span "WB-0770-HP karton/papier, los (bedrijven)" at bounding box center [1322, 204] width 175 height 9
click at [1187, 208] on icon at bounding box center [1186, 208] width 14 height 14
click at [1222, 200] on img at bounding box center [1216, 208] width 23 height 23
click at [87, 374] on span "Documenten" at bounding box center [76, 368] width 65 height 38
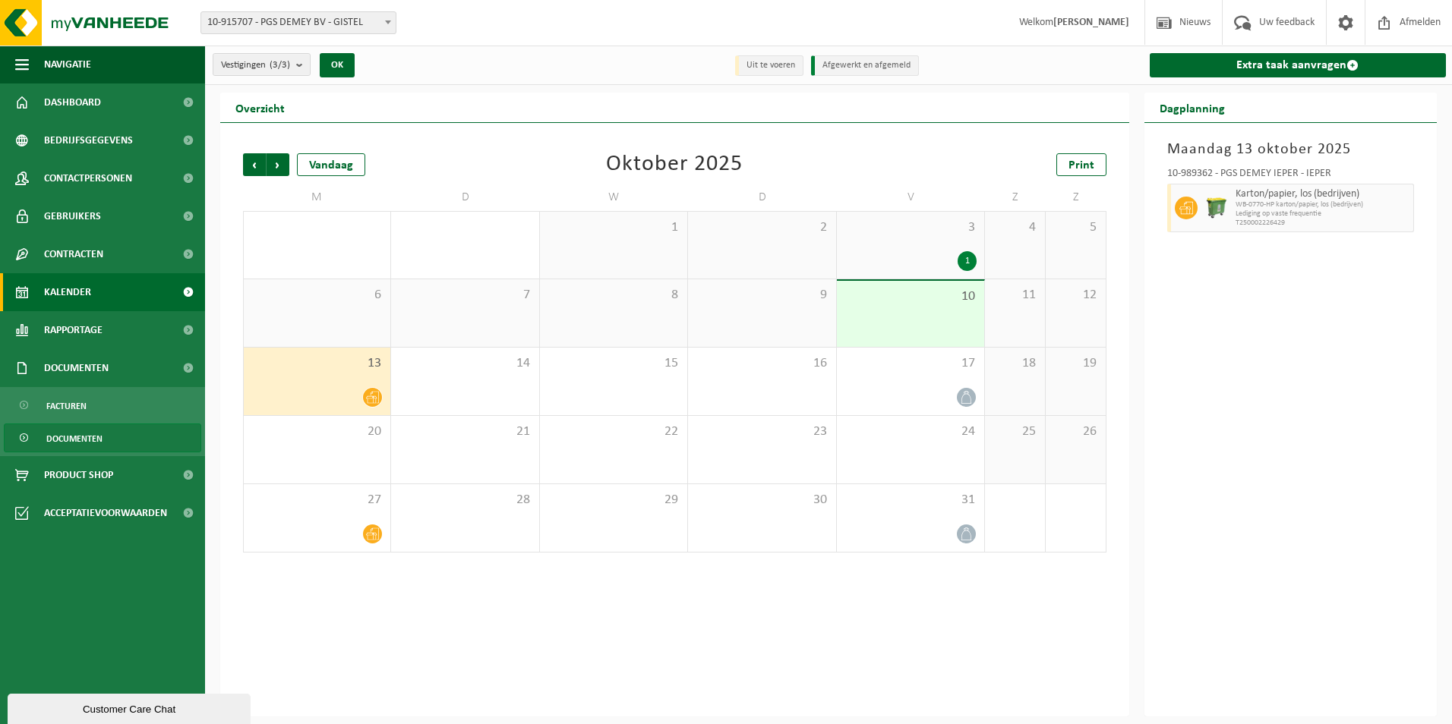
click at [85, 434] on span "Documenten" at bounding box center [74, 438] width 56 height 29
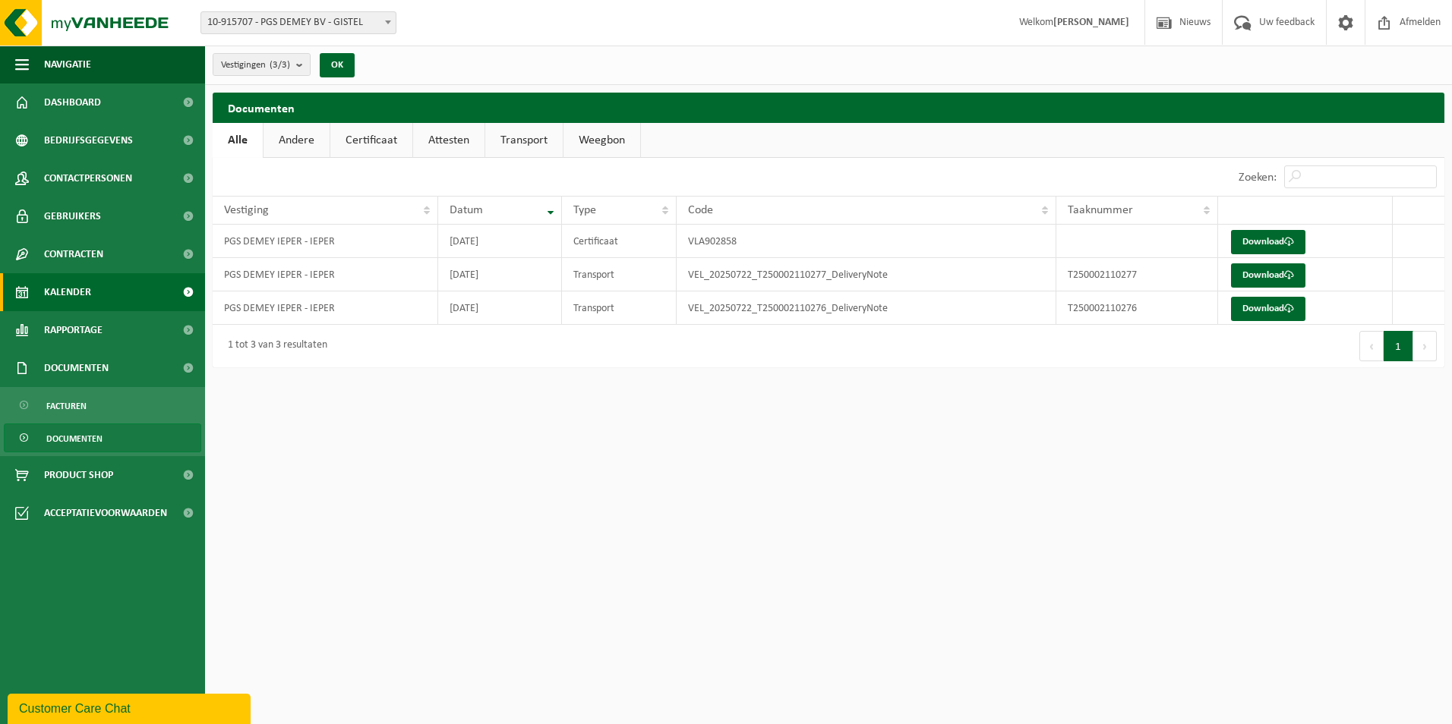
click at [75, 292] on span "Kalender" at bounding box center [67, 292] width 47 height 38
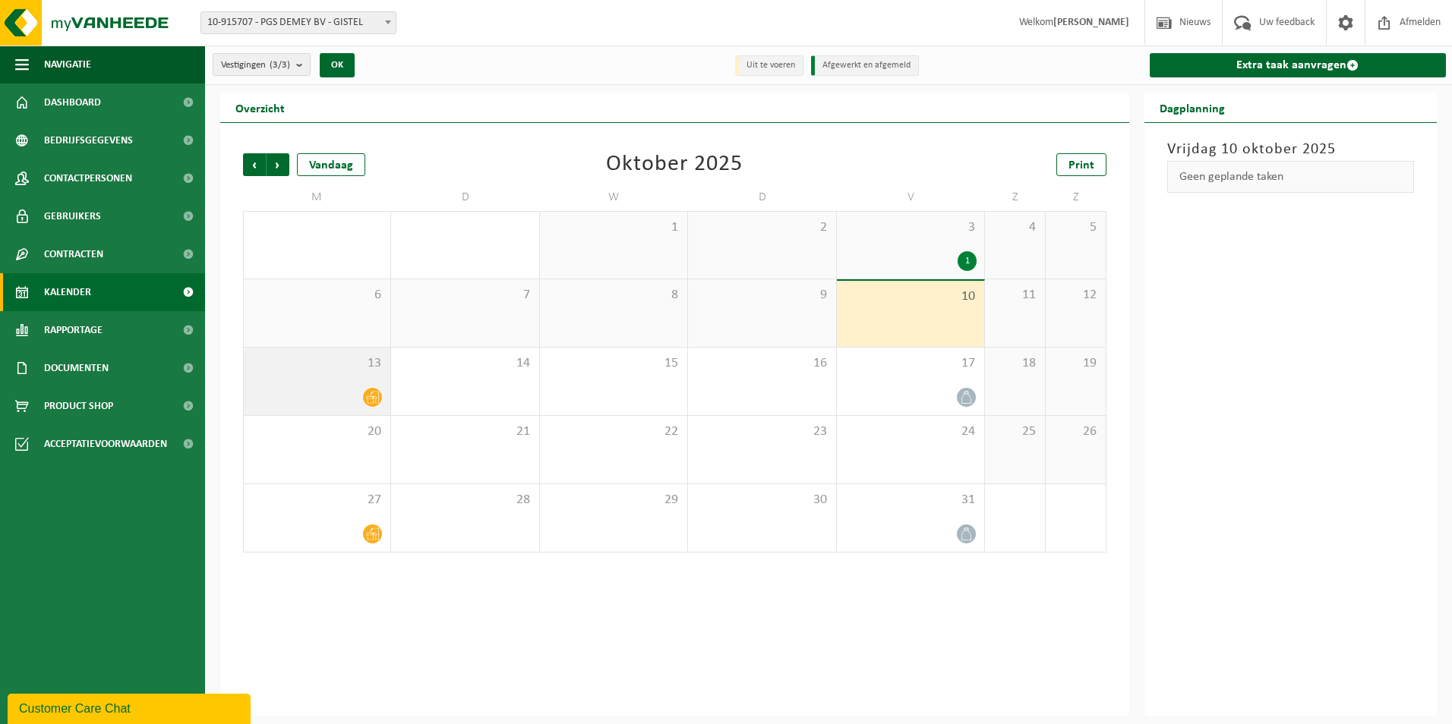
click at [374, 396] on icon at bounding box center [372, 398] width 13 height 12
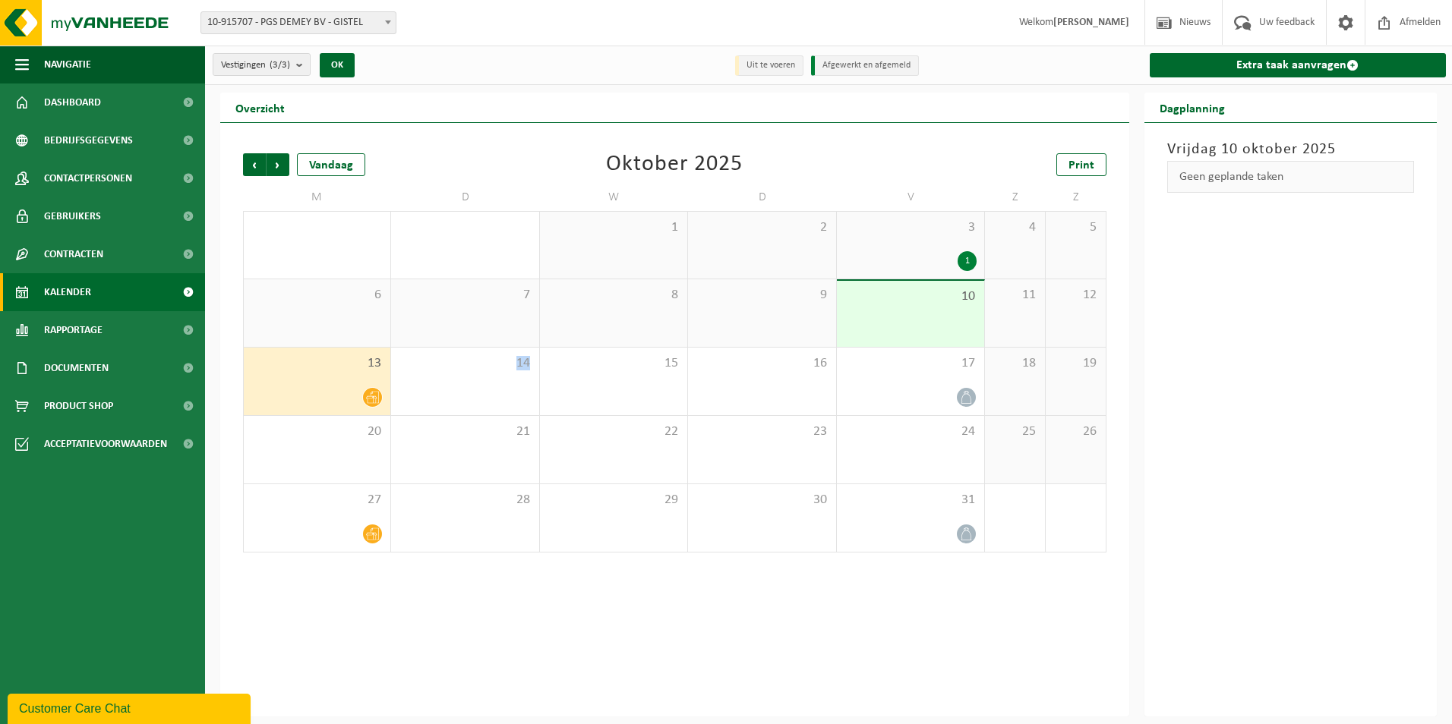
click at [374, 396] on icon at bounding box center [372, 398] width 13 height 12
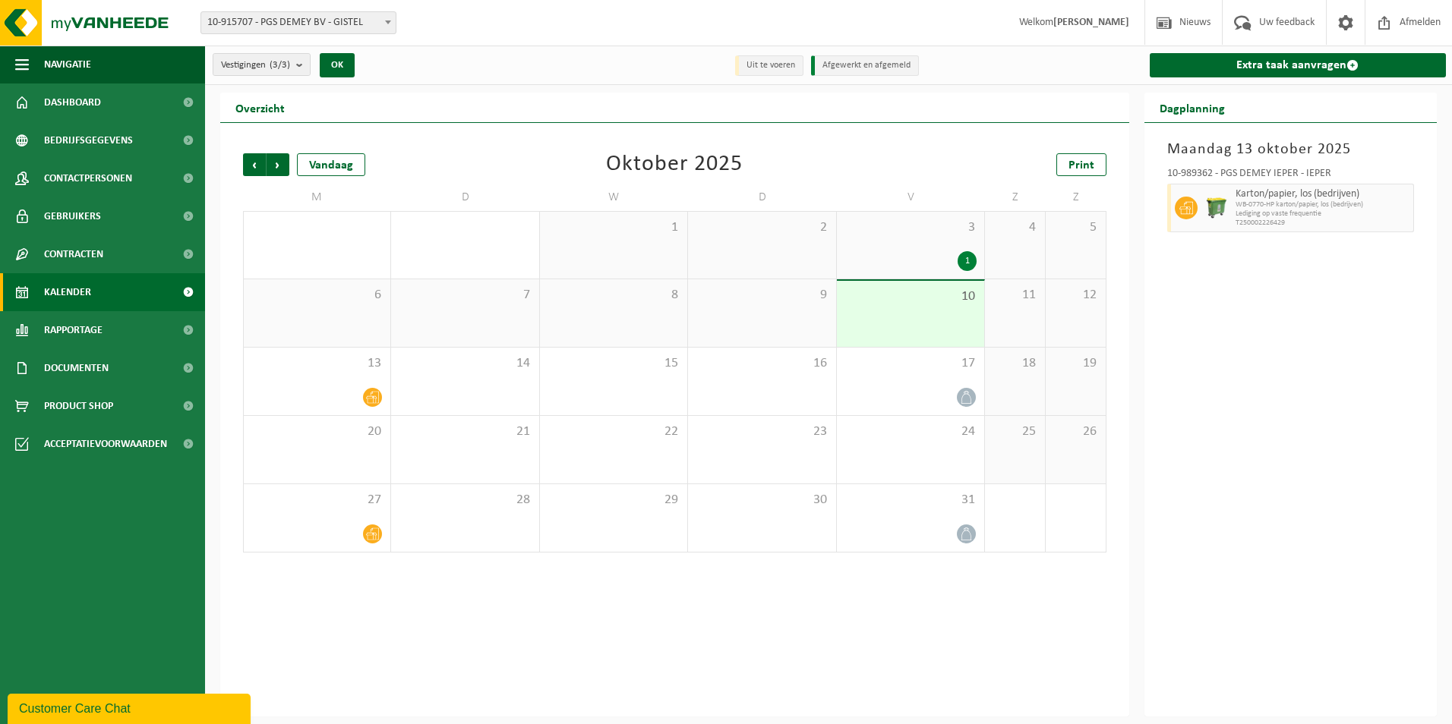
click at [1302, 196] on span "Karton/papier, los (bedrijven)" at bounding box center [1322, 194] width 175 height 12
drag, startPoint x: 1302, startPoint y: 196, endPoint x: 1342, endPoint y: 204, distance: 40.4
click at [1342, 204] on span "WB-0770-HP karton/papier, los (bedrijven)" at bounding box center [1322, 204] width 175 height 9
click at [1386, 203] on span "WB-0770-HP karton/papier, los (bedrijven)" at bounding box center [1322, 204] width 175 height 9
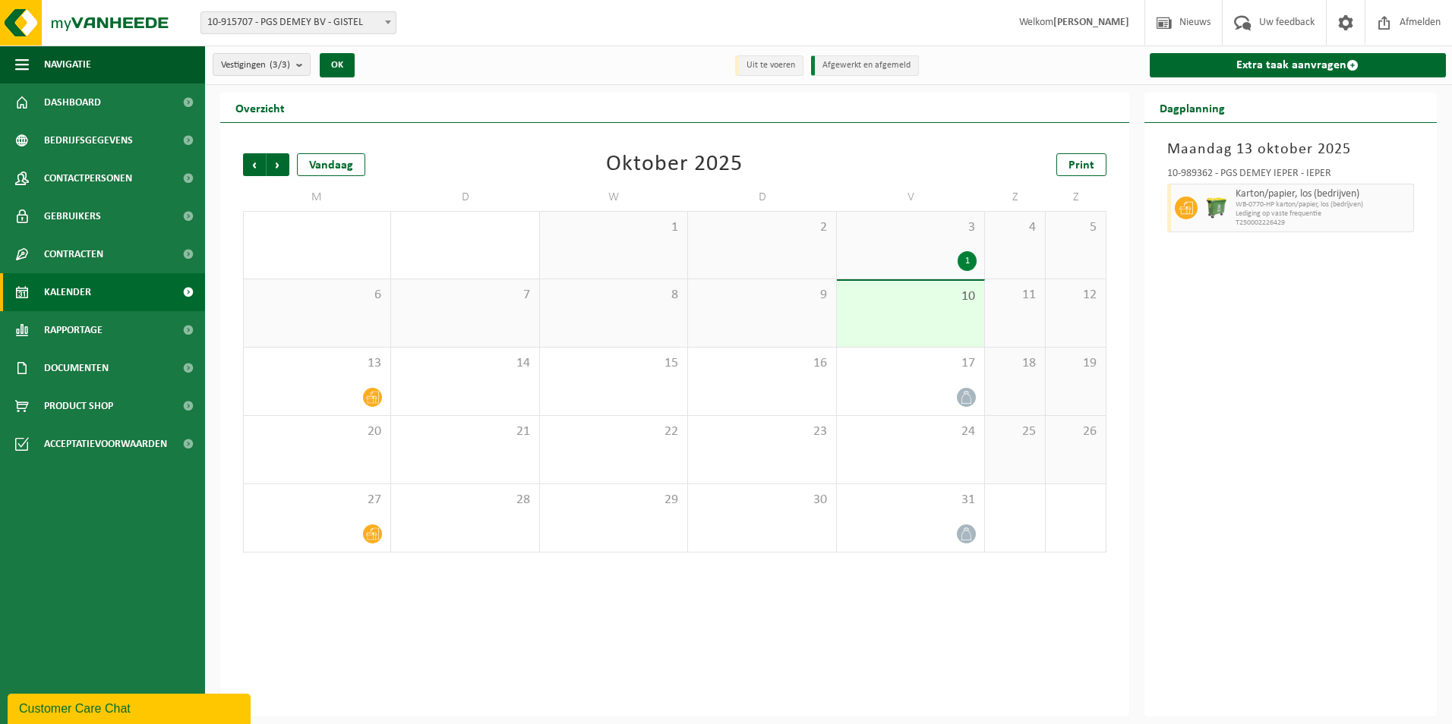
click at [1394, 205] on span "WB-0770-HP karton/papier, los (bedrijven)" at bounding box center [1322, 204] width 175 height 9
click at [1400, 211] on div "Karton/papier, los (bedrijven) WB-0770-HP karton/papier, los (bedrijven) Ledigi…" at bounding box center [1322, 208] width 183 height 49
click at [1397, 210] on span "Lediging op vaste frequentie" at bounding box center [1322, 214] width 175 height 9
click at [332, 526] on div at bounding box center [316, 534] width 131 height 20
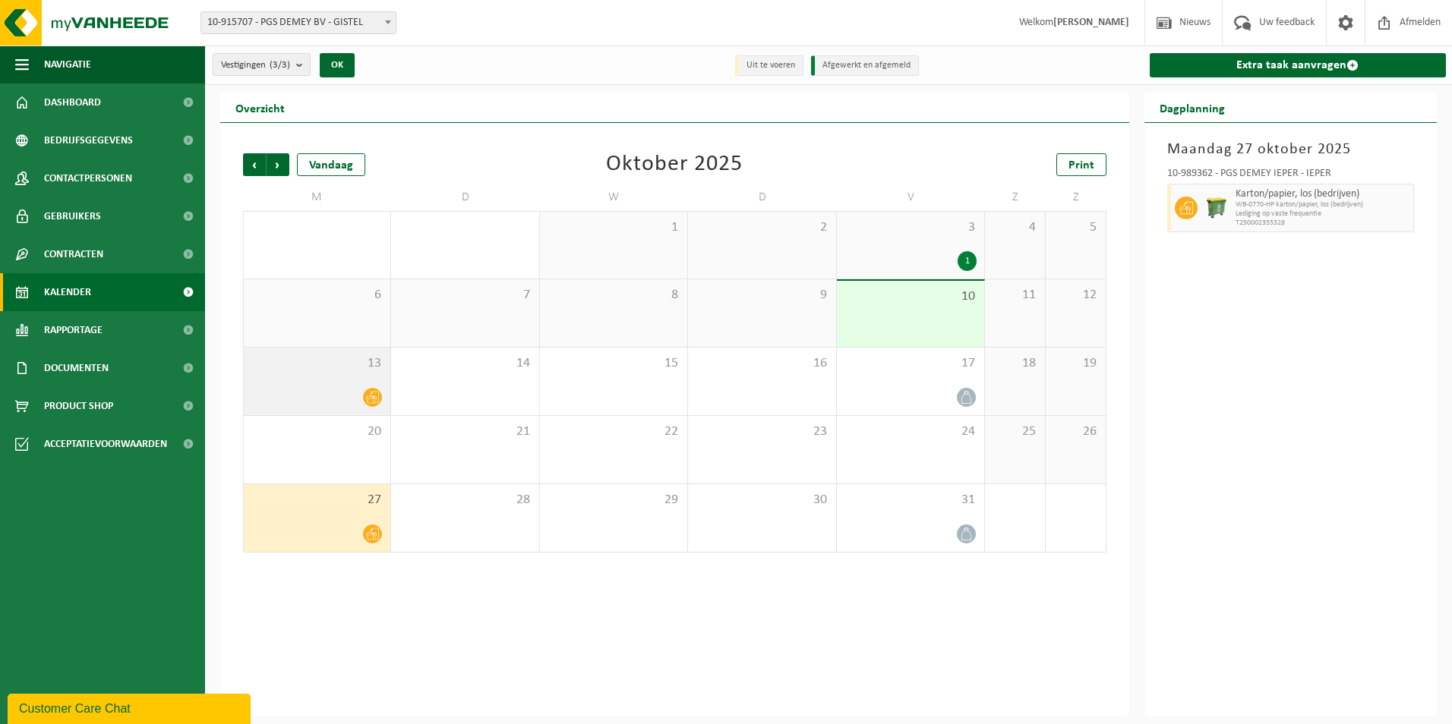
click at [330, 372] on div "13" at bounding box center [317, 382] width 147 height 68
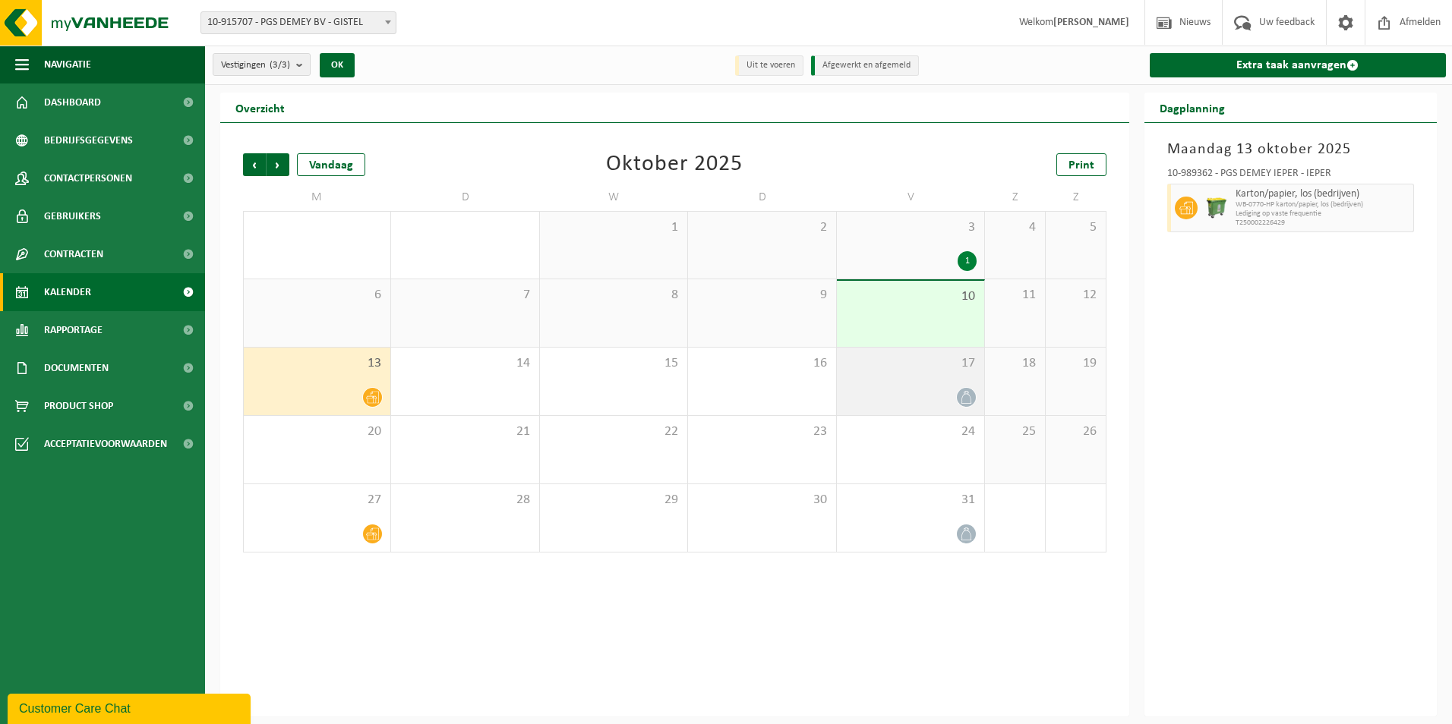
click at [901, 379] on div "17" at bounding box center [910, 382] width 147 height 68
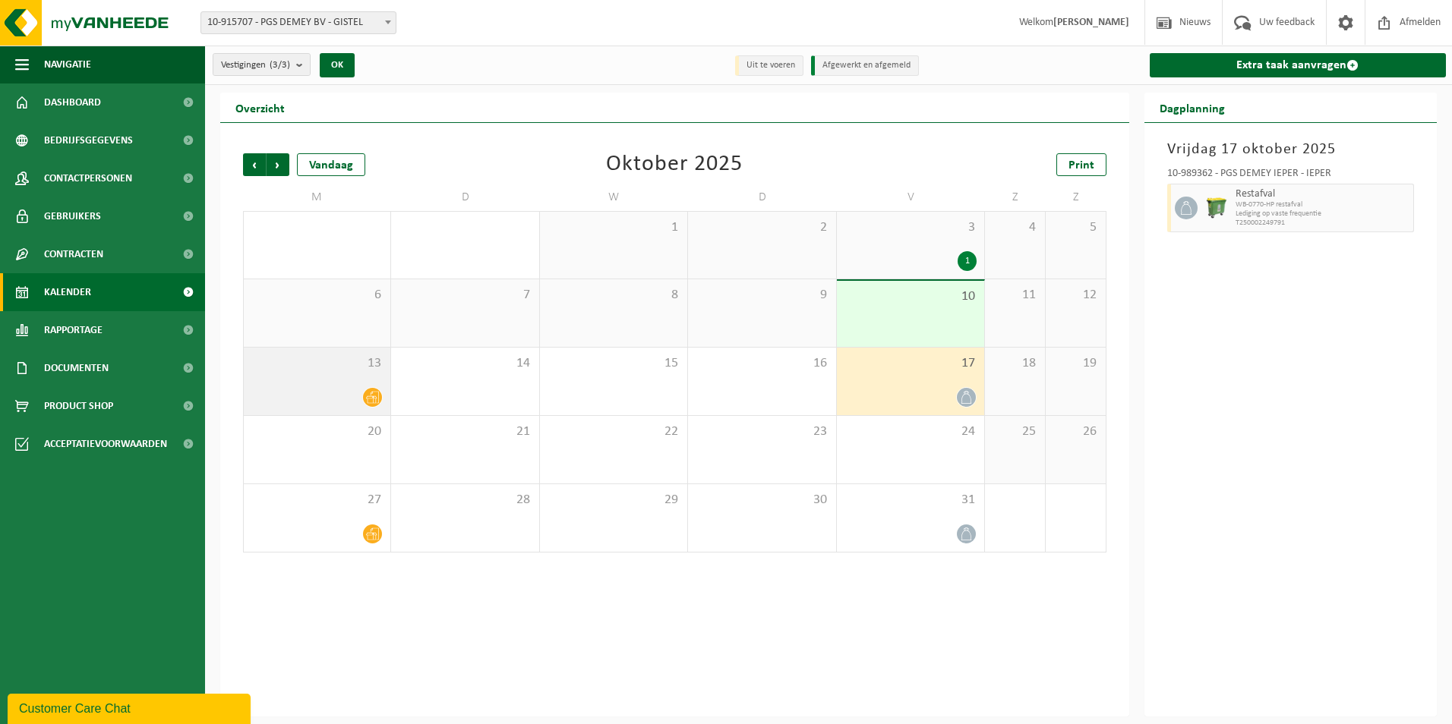
click at [330, 377] on div "13" at bounding box center [317, 382] width 147 height 68
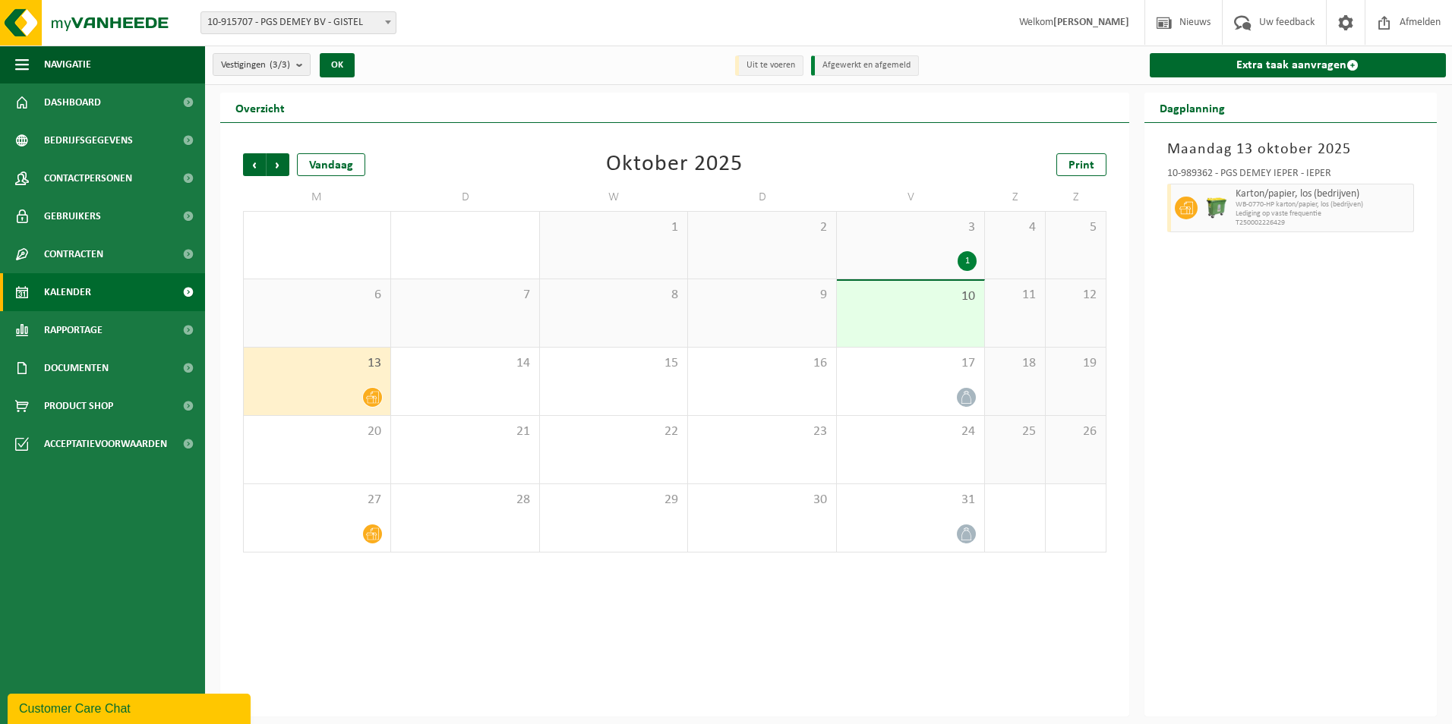
click at [1317, 206] on span "WB-0770-HP karton/papier, los (bedrijven)" at bounding box center [1322, 204] width 175 height 9
drag, startPoint x: 1210, startPoint y: 231, endPoint x: 1210, endPoint y: 272, distance: 41.0
click at [1210, 272] on div "[DATE] 10-989362 - PGS DEMEY IEPER - IEPER Karton/papier, los (bedrijven) WB-07…" at bounding box center [1290, 420] width 293 height 594
drag, startPoint x: 1320, startPoint y: 218, endPoint x: 1342, endPoint y: 273, distance: 58.9
click at [1342, 273] on div "[DATE] 10-989362 - PGS DEMEY IEPER - IEPER Karton/papier, los (bedrijven) WB-07…" at bounding box center [1290, 420] width 293 height 594
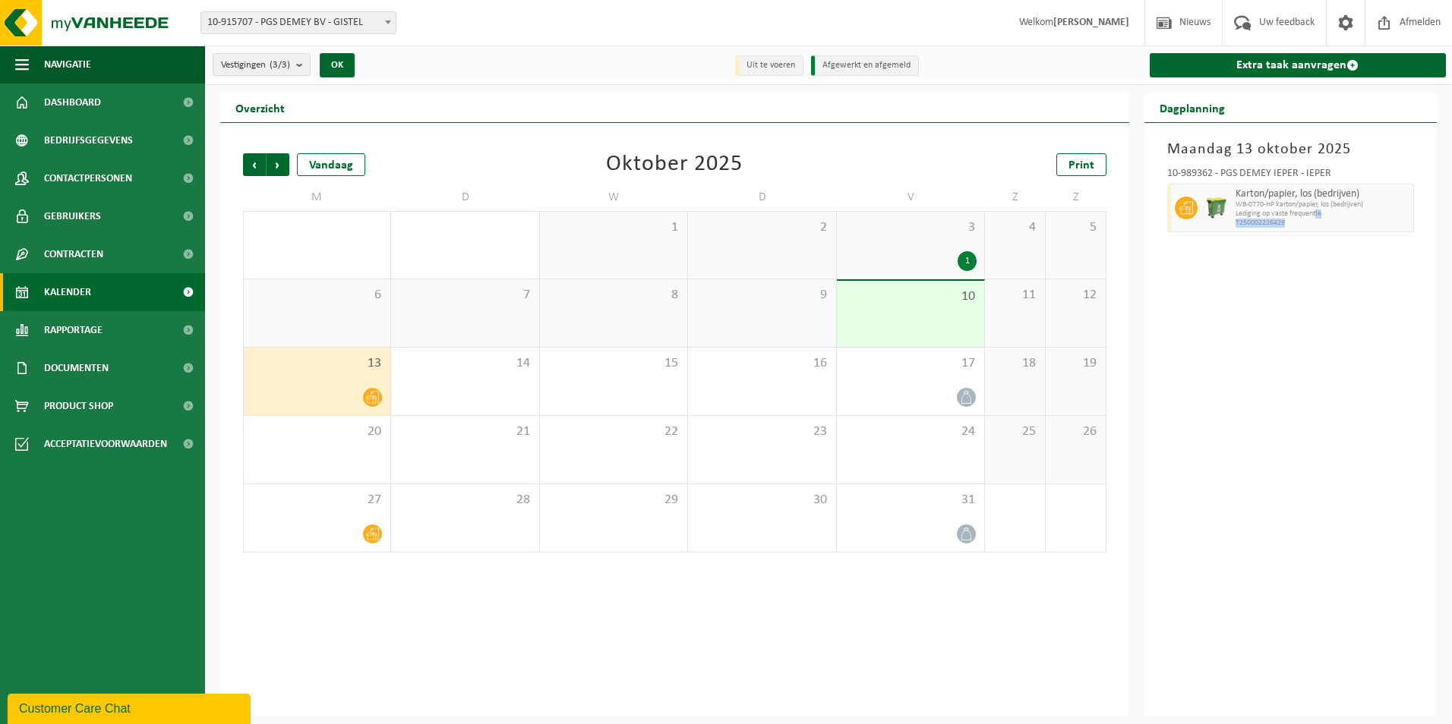
click at [1393, 211] on span "Lediging op vaste frequentie" at bounding box center [1322, 214] width 175 height 9
click at [1399, 216] on div "Karton/papier, los (bedrijven) WB-0770-HP karton/papier, los (bedrijven) Ledigi…" at bounding box center [1322, 208] width 183 height 49
drag, startPoint x: 1399, startPoint y: 216, endPoint x: 1390, endPoint y: 193, distance: 25.2
click at [1390, 193] on span "Karton/papier, los (bedrijven)" at bounding box center [1322, 194] width 175 height 12
click at [1384, 196] on span "Karton/papier, los (bedrijven)" at bounding box center [1322, 194] width 175 height 12
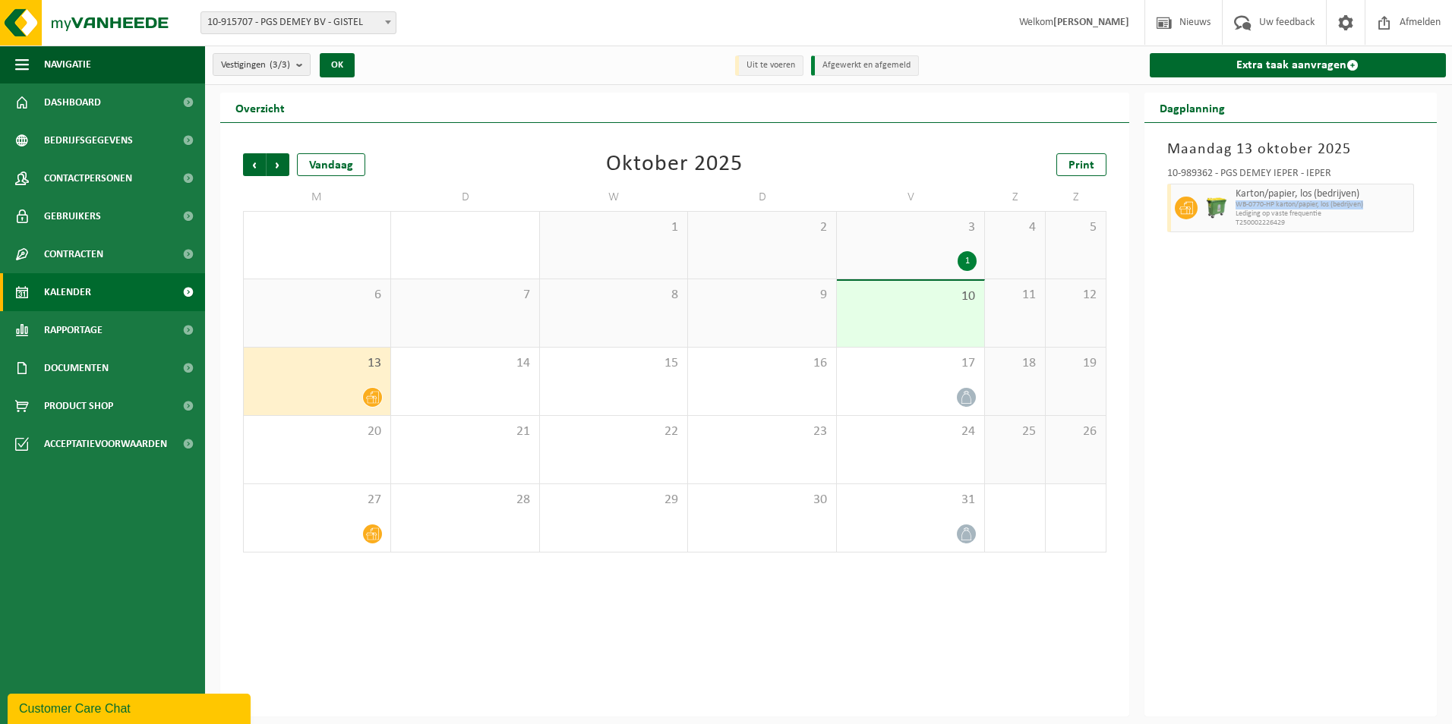
drag, startPoint x: 1382, startPoint y: 197, endPoint x: 1373, endPoint y: 215, distance: 20.0
click at [1373, 215] on div "Karton/papier, los (bedrijven) WB-0770-HP karton/papier, los (bedrijven) Ledigi…" at bounding box center [1322, 208] width 183 height 49
click at [1371, 215] on span "Lediging op vaste frequentie" at bounding box center [1322, 214] width 175 height 9
click at [1307, 207] on span "WB-0770-HP karton/papier, los (bedrijven)" at bounding box center [1322, 204] width 175 height 9
click at [1276, 197] on span "Karton/papier, los (bedrijven)" at bounding box center [1322, 194] width 175 height 12
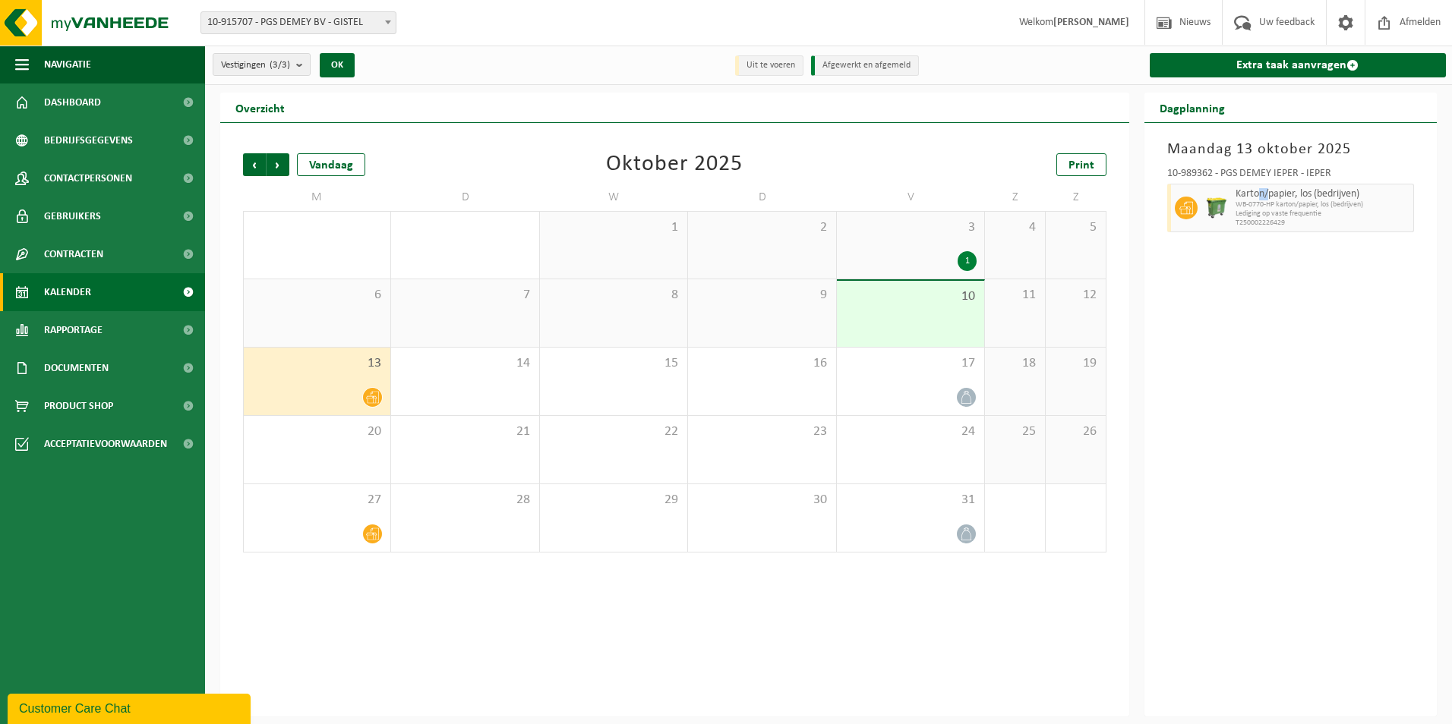
drag, startPoint x: 1276, startPoint y: 197, endPoint x: 1252, endPoint y: 200, distance: 24.5
click at [1252, 200] on div "Karton/papier, los (bedrijven) WB-0770-HP karton/papier, los (bedrijven) Ledigi…" at bounding box center [1322, 208] width 183 height 49
click at [1209, 200] on img at bounding box center [1216, 208] width 23 height 23
click at [1205, 200] on img at bounding box center [1216, 208] width 23 height 23
click at [1188, 202] on icon at bounding box center [1186, 208] width 14 height 14
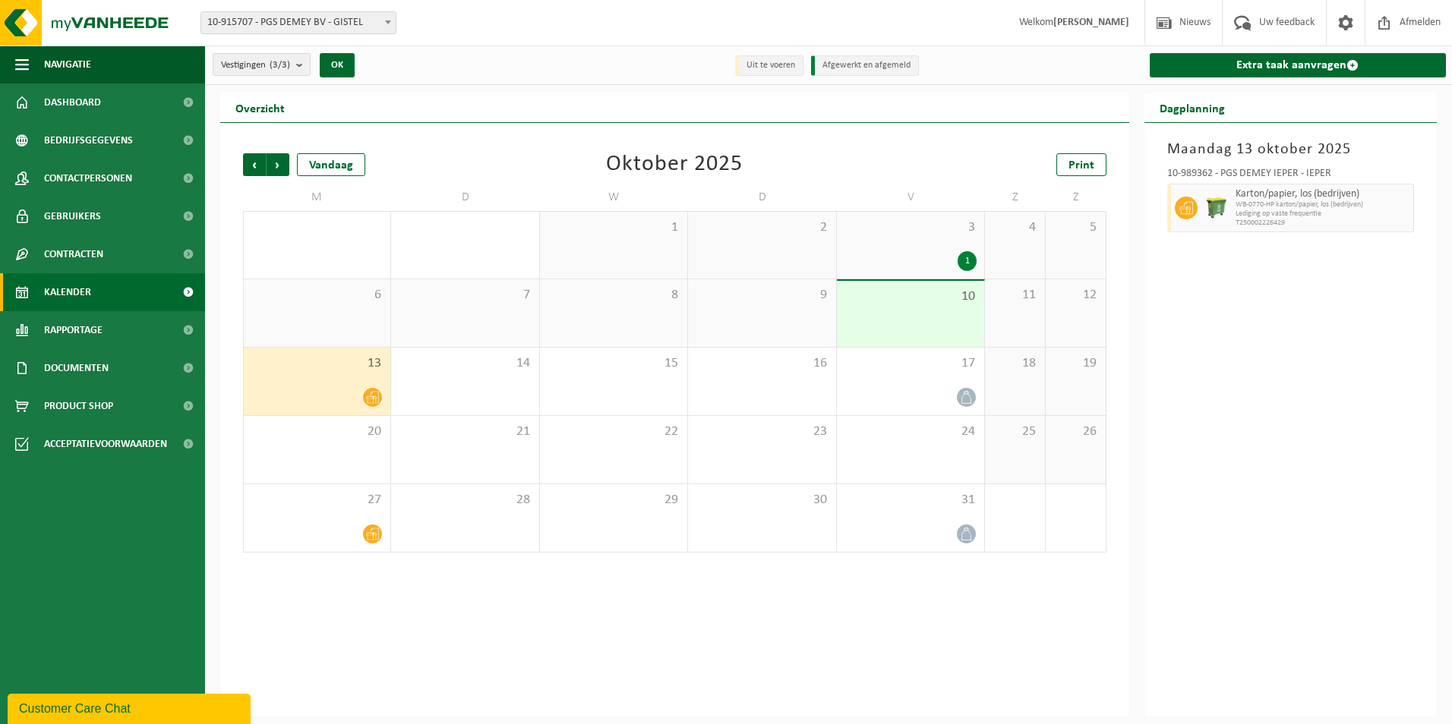
click at [1179, 204] on icon at bounding box center [1186, 208] width 14 height 14
drag, startPoint x: 1178, startPoint y: 203, endPoint x: 1188, endPoint y: 197, distance: 12.2
click at [1181, 200] on span at bounding box center [1186, 208] width 23 height 23
click at [1210, 202] on div "Karton/papier, los (bedrijven) WB-0770-HP karton/papier, los (bedrijven) Ledigi…" at bounding box center [1291, 208] width 248 height 49
click at [1222, 199] on img at bounding box center [1216, 208] width 23 height 23
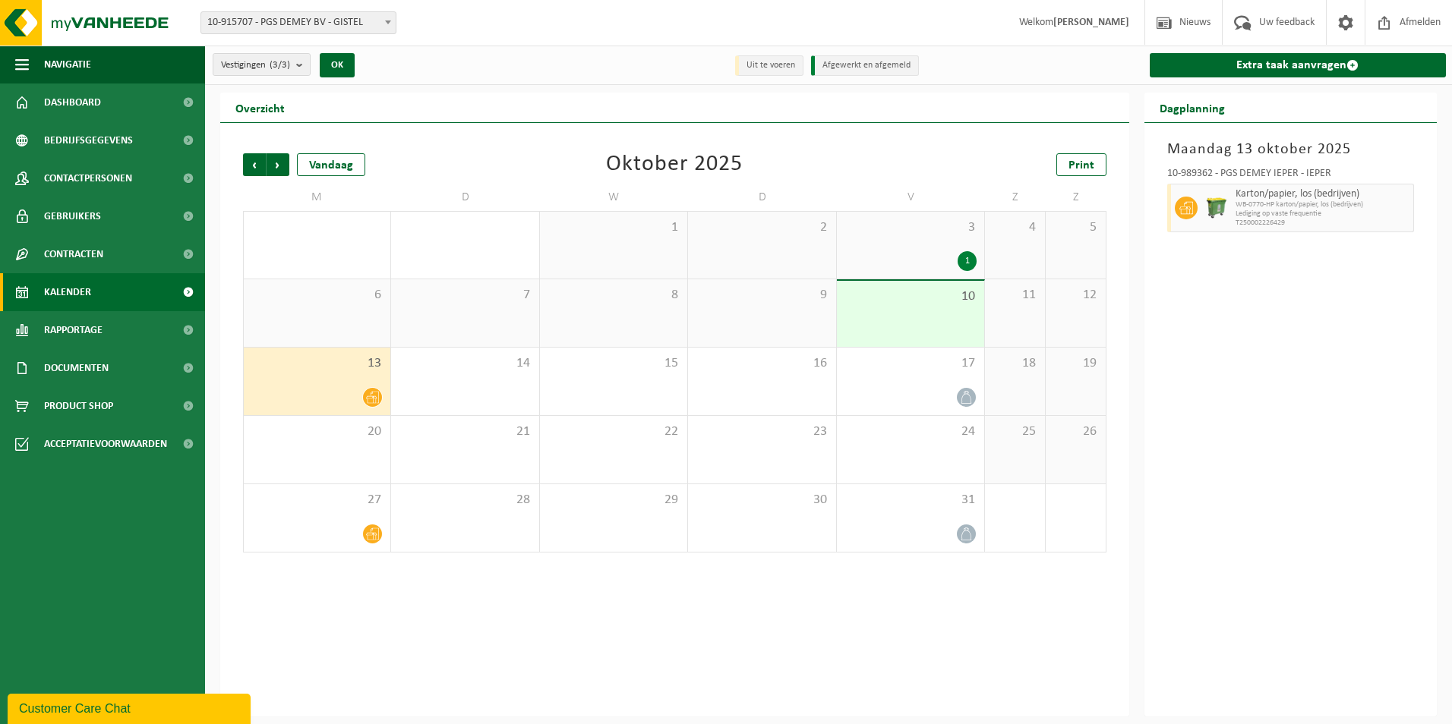
drag, startPoint x: 1257, startPoint y: 202, endPoint x: 1274, endPoint y: 207, distance: 17.5
click at [1258, 203] on span "WB-0770-HP karton/papier, los (bedrijven)" at bounding box center [1322, 204] width 175 height 9
drag, startPoint x: 1274, startPoint y: 207, endPoint x: 1288, endPoint y: 215, distance: 16.3
click at [1288, 215] on div "Karton/papier, los (bedrijven) WB-0770-HP karton/papier, los (bedrijven) Ledigi…" at bounding box center [1322, 208] width 183 height 49
drag, startPoint x: 1288, startPoint y: 215, endPoint x: 1320, endPoint y: 208, distance: 31.9
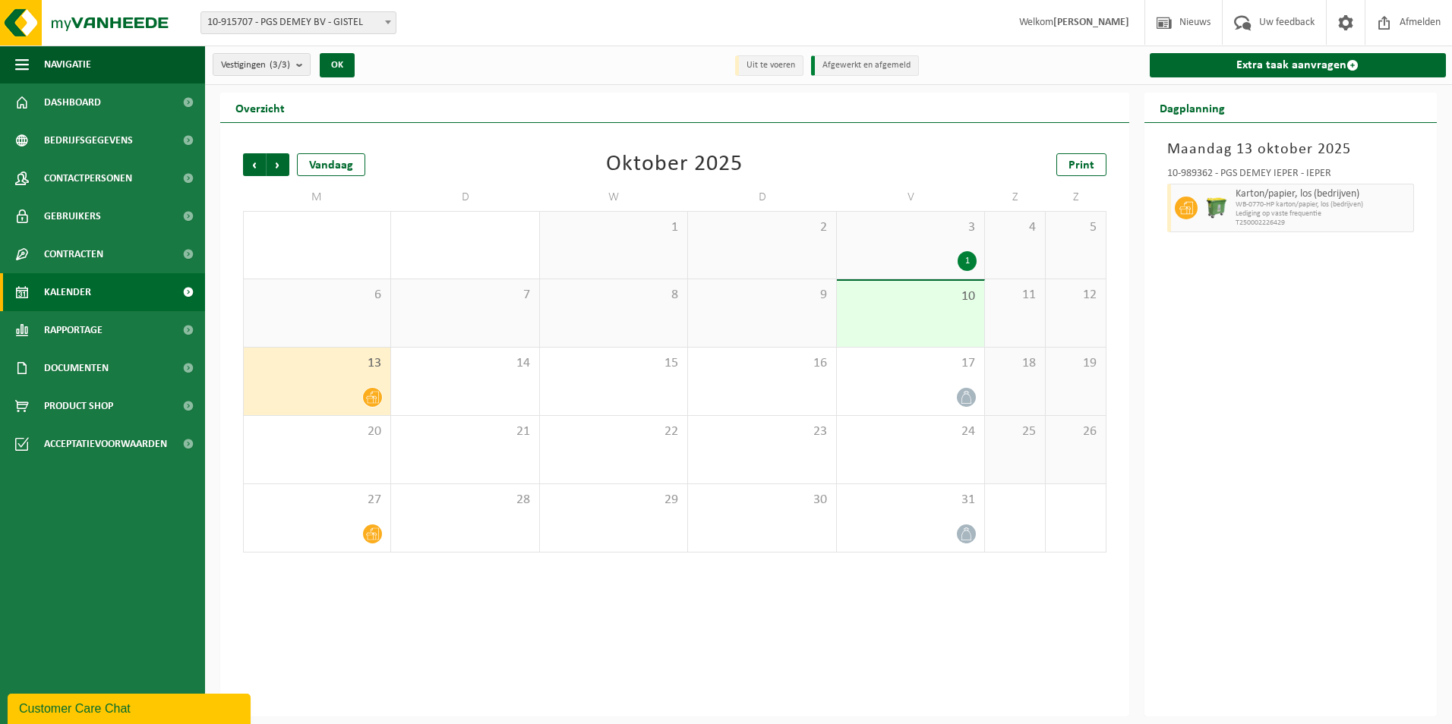
click at [1299, 210] on span "Lediging op vaste frequentie" at bounding box center [1322, 214] width 175 height 9
click at [1337, 207] on span "WB-0770-HP karton/papier, los (bedrijven)" at bounding box center [1322, 204] width 175 height 9
drag, startPoint x: 1337, startPoint y: 207, endPoint x: 1361, endPoint y: 211, distance: 24.6
click at [1360, 210] on span "Lediging op vaste frequentie" at bounding box center [1322, 214] width 175 height 9
click at [1384, 210] on span "Lediging op vaste frequentie" at bounding box center [1322, 214] width 175 height 9
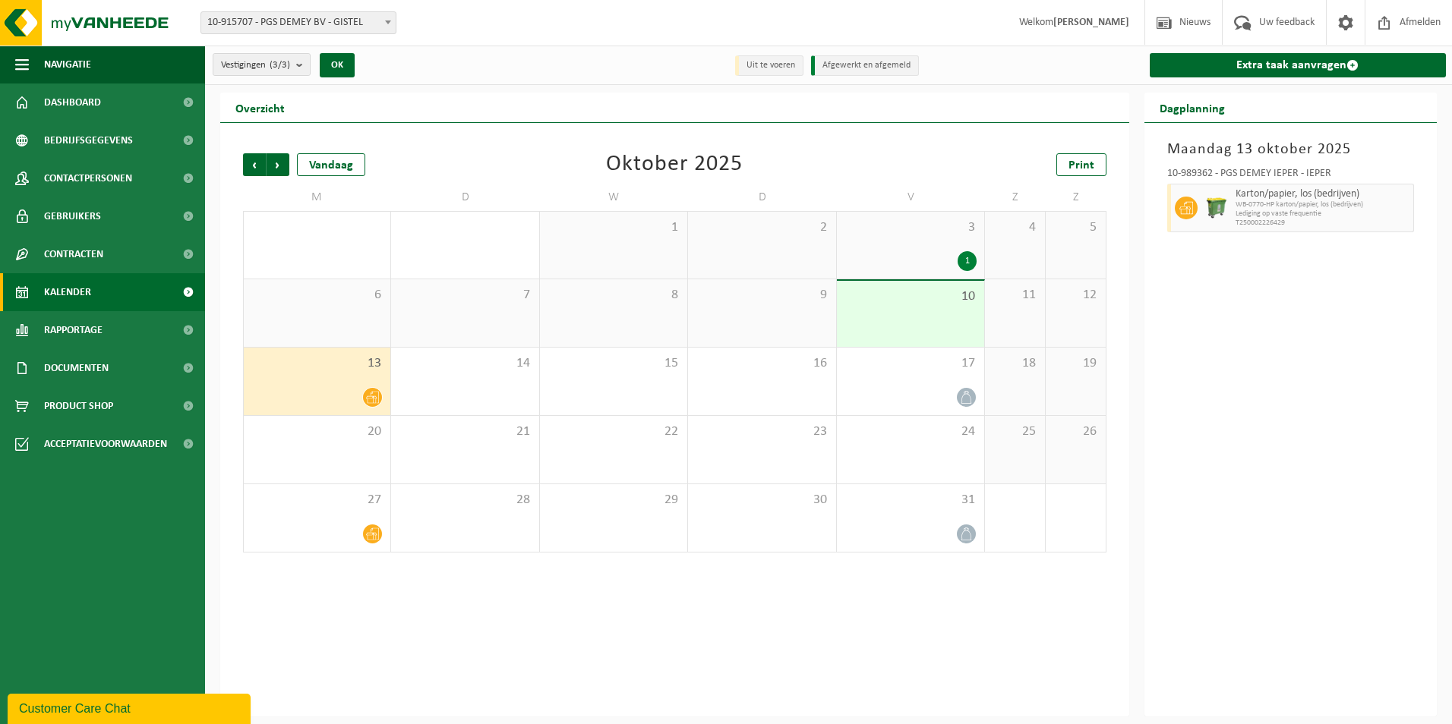
click at [1407, 203] on span "WB-0770-HP karton/papier, los (bedrijven)" at bounding box center [1322, 204] width 175 height 9
click at [1386, 192] on span "Karton/papier, los (bedrijven)" at bounding box center [1322, 194] width 175 height 12
drag, startPoint x: 1385, startPoint y: 197, endPoint x: 1385, endPoint y: 207, distance: 9.1
click at [1385, 207] on div "Karton/papier, los (bedrijven) WB-0770-HP karton/papier, los (bedrijven) Ledigi…" at bounding box center [1322, 208] width 183 height 49
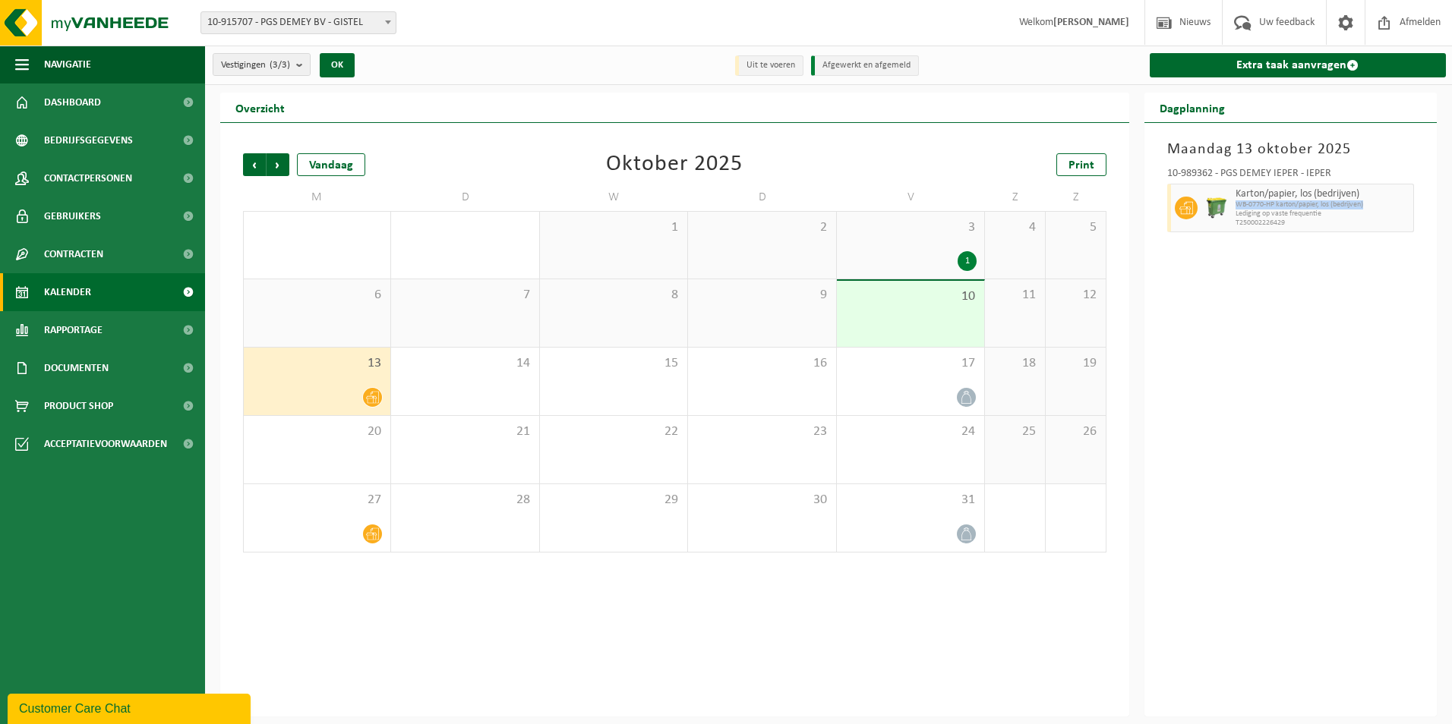
click at [1385, 207] on span "WB-0770-HP karton/papier, los (bedrijven)" at bounding box center [1322, 204] width 175 height 9
